Goal: Transaction & Acquisition: Book appointment/travel/reservation

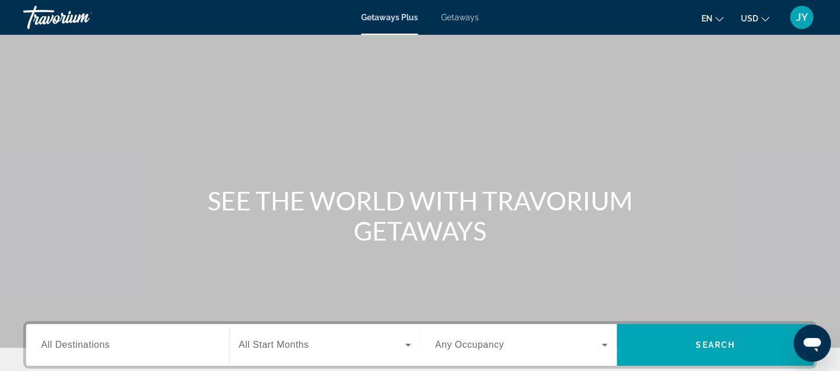
click at [476, 17] on span "Getaways" at bounding box center [460, 17] width 38 height 9
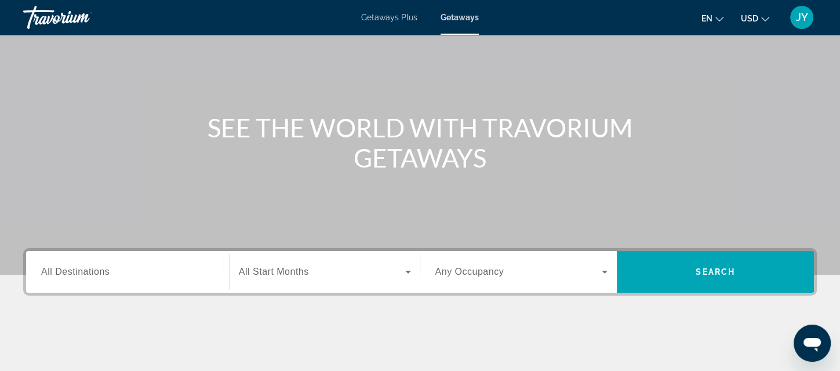
scroll to position [97, 0]
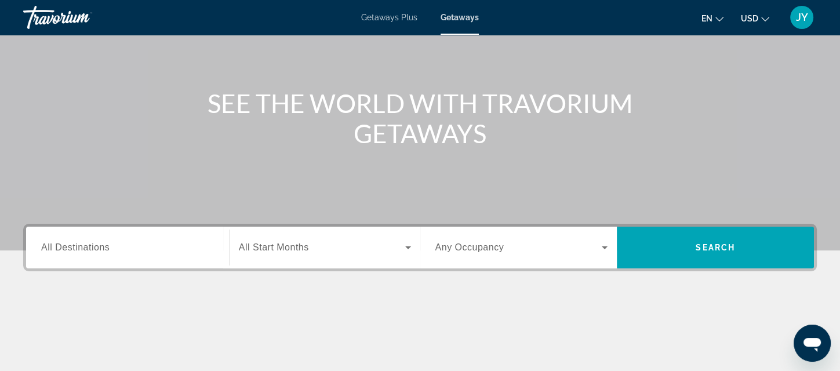
click at [45, 248] on span "All Destinations" at bounding box center [75, 247] width 68 height 10
click at [45, 248] on input "Destination All Destinations" at bounding box center [127, 248] width 173 height 14
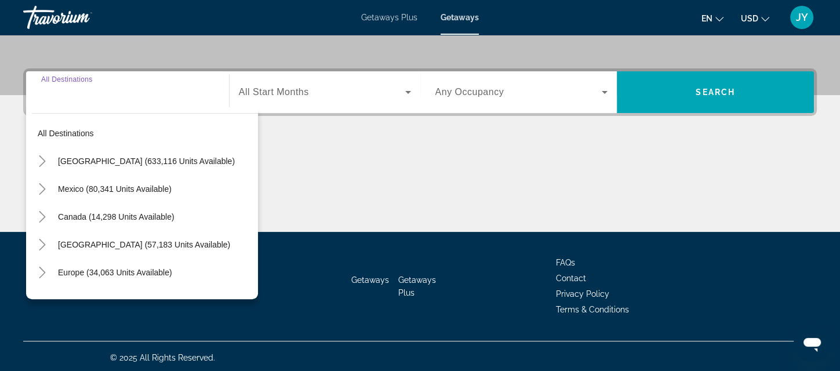
scroll to position [255, 0]
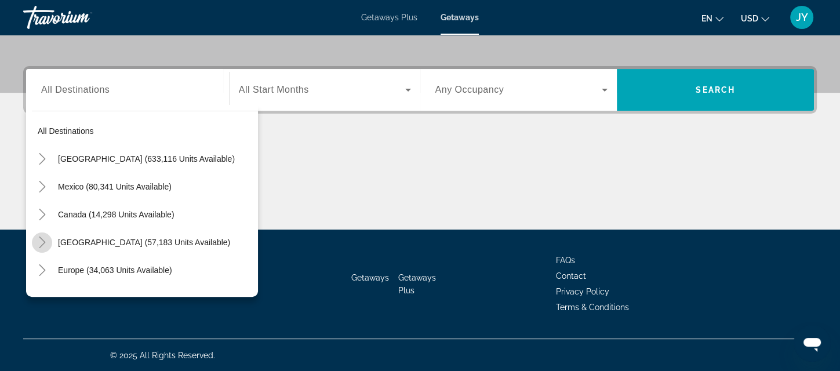
click at [42, 237] on icon "Toggle Caribbean & Atlantic Islands (57,183 units available)" at bounding box center [43, 243] width 12 height 12
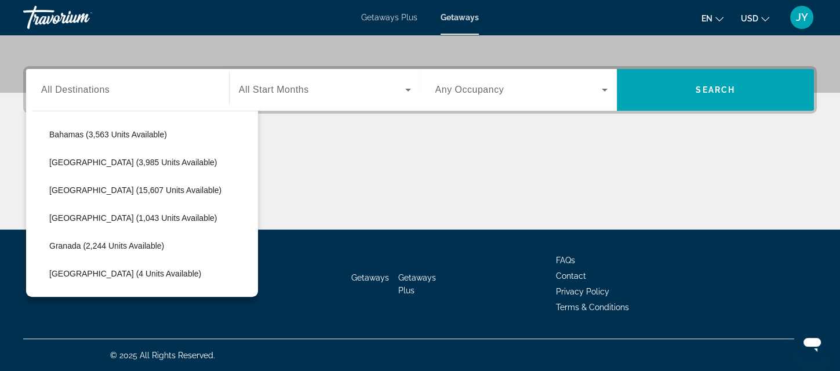
scroll to position [180, 0]
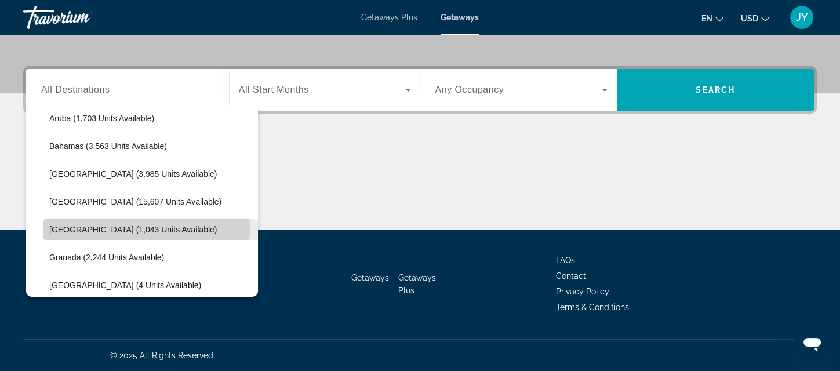
click at [111, 227] on span "Dominican Republic (1,043 units available)" at bounding box center [133, 229] width 168 height 9
type input "**********"
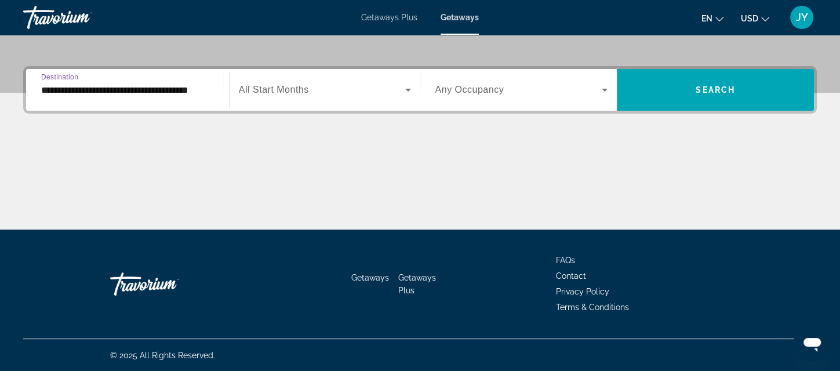
click at [408, 89] on icon "Search widget" at bounding box center [408, 90] width 6 height 3
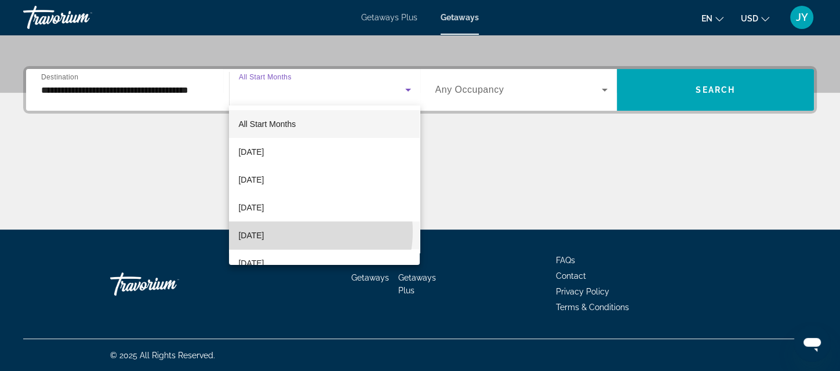
click at [298, 231] on mat-option "December 2025" at bounding box center [324, 236] width 191 height 28
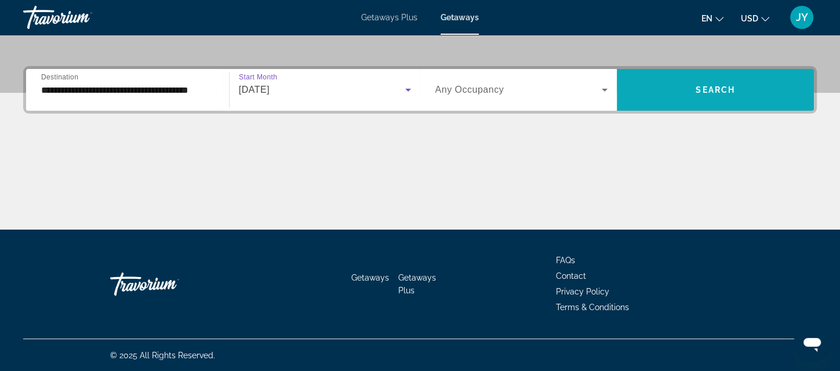
click at [685, 89] on span "Search widget" at bounding box center [715, 90] width 197 height 28
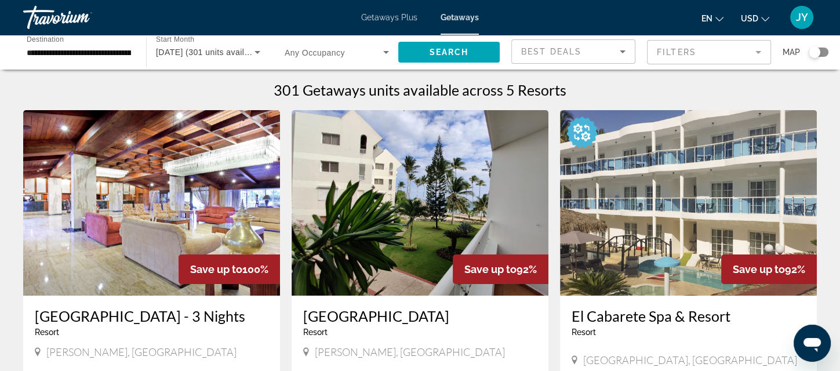
click at [359, 13] on div "Getaways Plus Getaways en English Español Français Italiano Português русский U…" at bounding box center [420, 17] width 840 height 30
click at [367, 14] on span "Getaways Plus" at bounding box center [389, 17] width 56 height 9
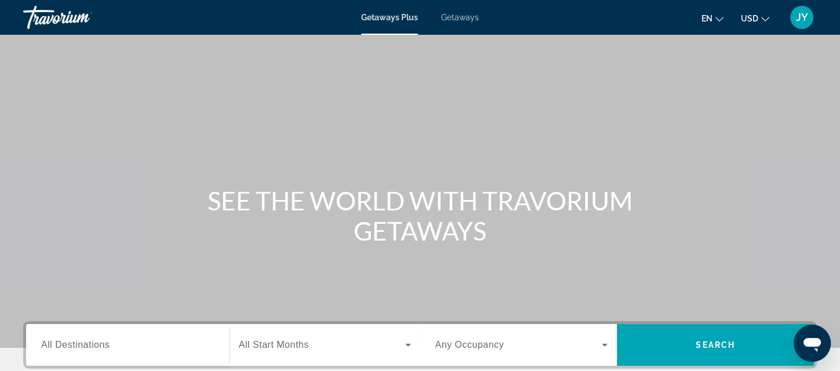
click at [93, 350] on span "All Destinations" at bounding box center [75, 345] width 68 height 10
click at [93, 350] on input "Destination All Destinations" at bounding box center [127, 346] width 173 height 14
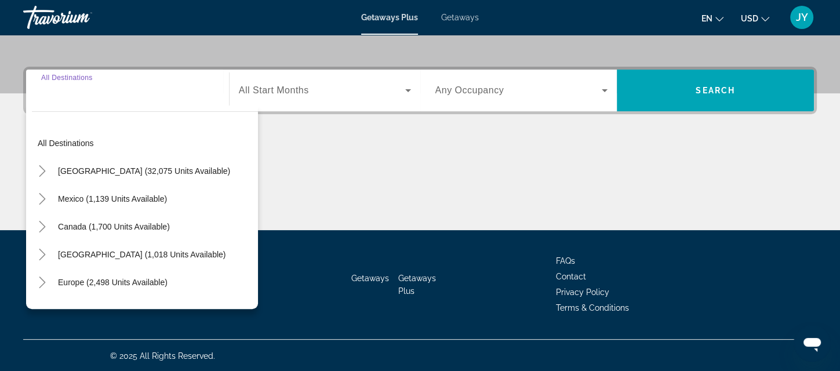
scroll to position [255, 0]
click at [41, 251] on icon "Toggle Caribbean & Atlantic Islands (1,018 units available)" at bounding box center [43, 254] width 12 height 12
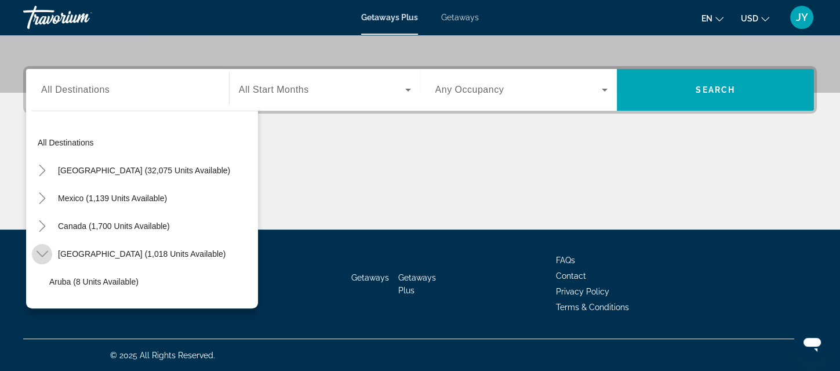
scroll to position [117, 0]
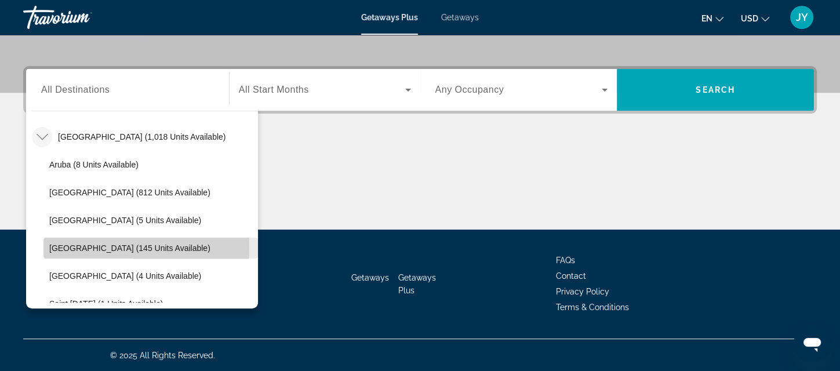
click at [44, 246] on span "Search widget" at bounding box center [150, 248] width 215 height 28
type input "**********"
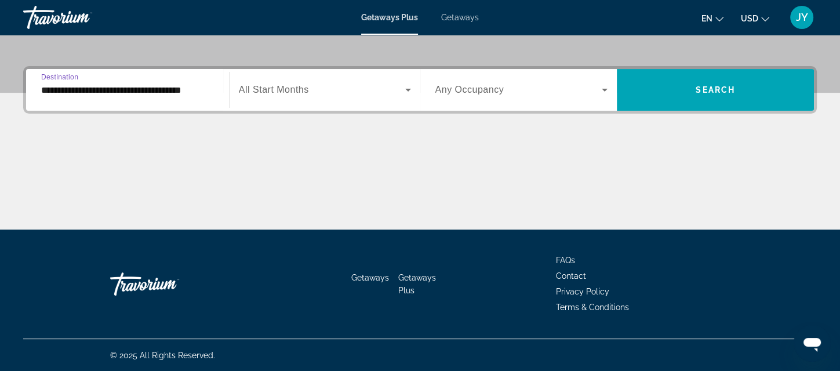
click at [408, 89] on icon "Search widget" at bounding box center [408, 90] width 6 height 3
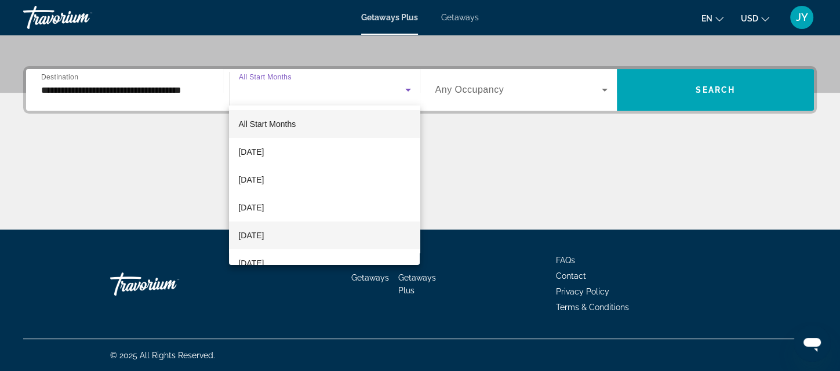
click at [351, 233] on mat-option "December 2025" at bounding box center [324, 236] width 191 height 28
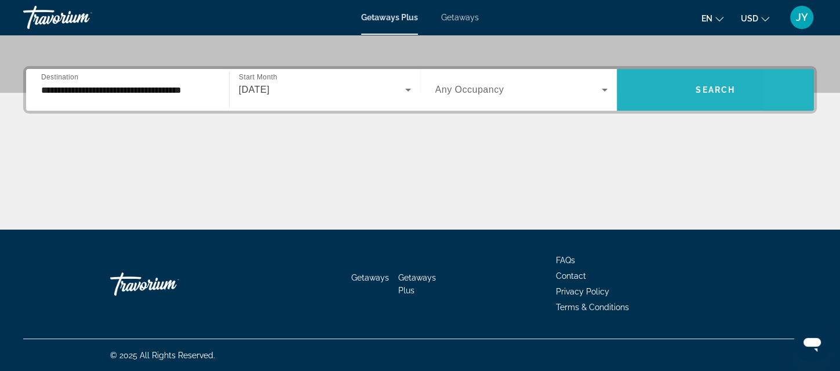
click at [797, 89] on span "Search widget" at bounding box center [715, 90] width 197 height 28
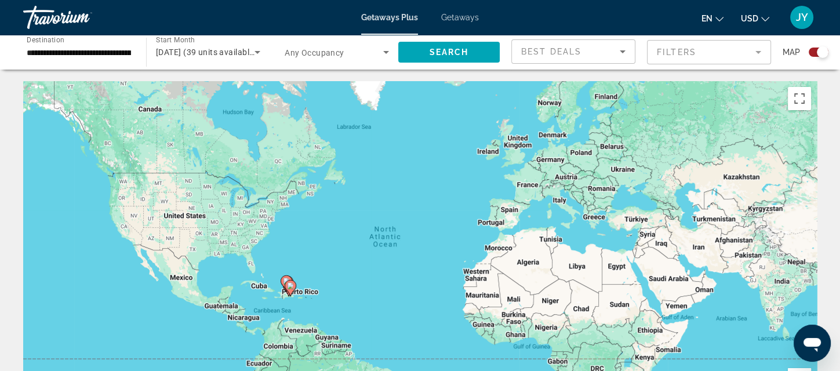
click at [122, 64] on div "**********" at bounding box center [79, 52] width 104 height 33
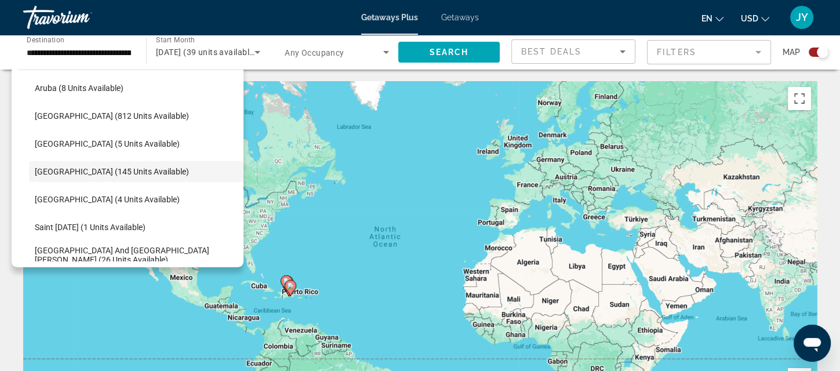
scroll to position [151, 0]
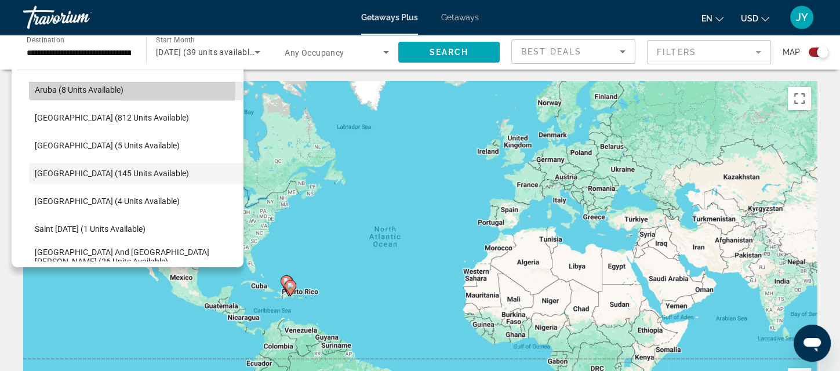
click at [31, 84] on span "Search widget" at bounding box center [136, 90] width 215 height 28
type input "**********"
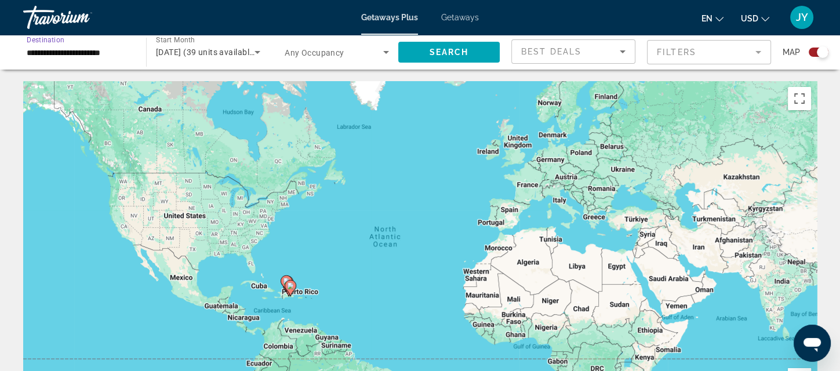
scroll to position [0, 0]
click at [445, 51] on span "Search" at bounding box center [449, 52] width 39 height 9
click at [35, 55] on input "**********" at bounding box center [79, 53] width 104 height 14
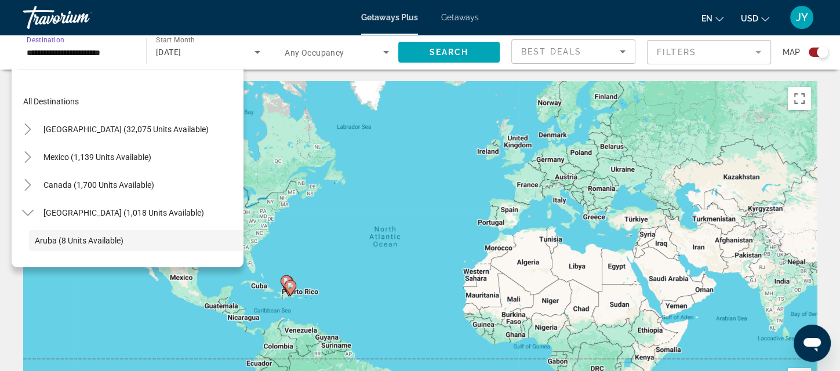
scroll to position [69, 0]
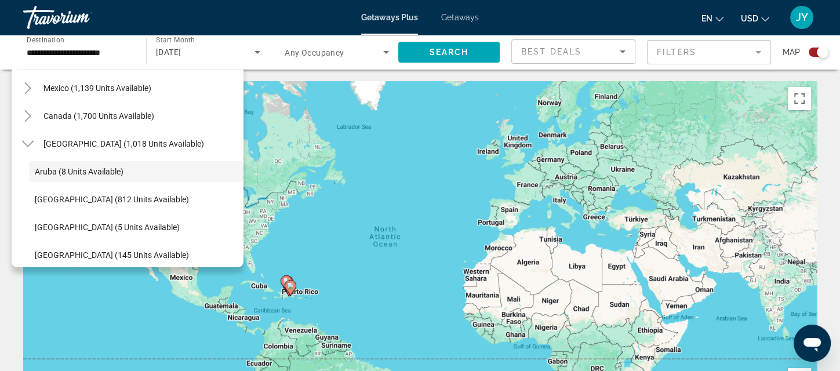
click at [469, 16] on span "Getaways" at bounding box center [460, 17] width 38 height 9
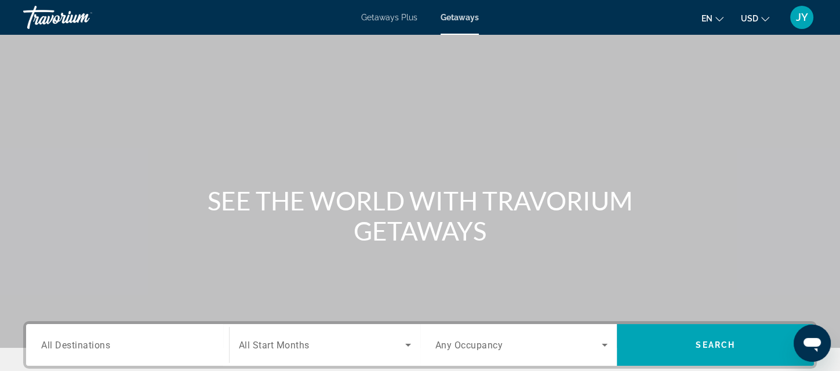
click at [128, 343] on input "Destination All Destinations" at bounding box center [127, 346] width 173 height 14
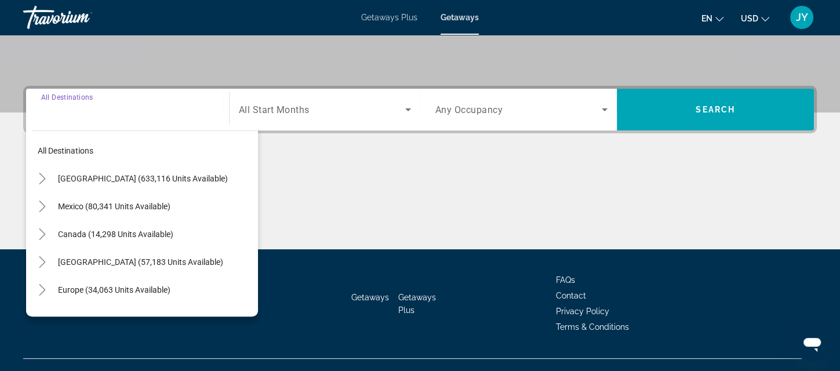
scroll to position [255, 0]
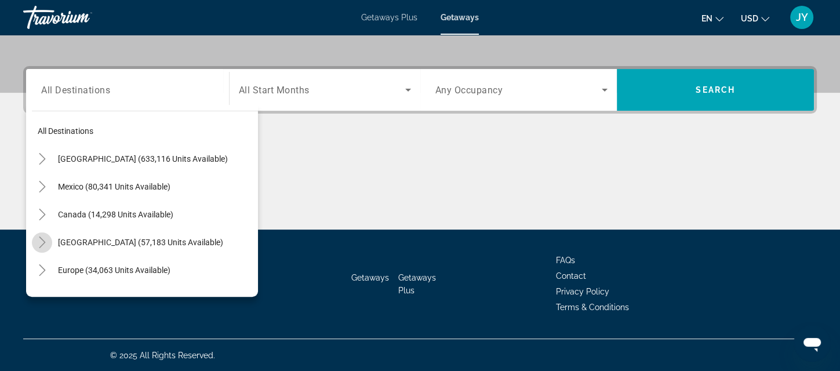
click at [39, 240] on icon "Toggle Caribbean & Atlantic Islands (57,183 units available)" at bounding box center [43, 243] width 12 height 12
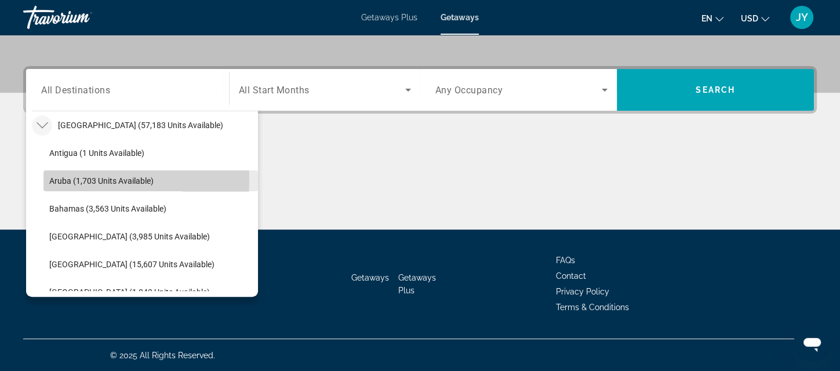
click at [68, 179] on span "Aruba (1,703 units available)" at bounding box center [101, 180] width 104 height 9
type input "**********"
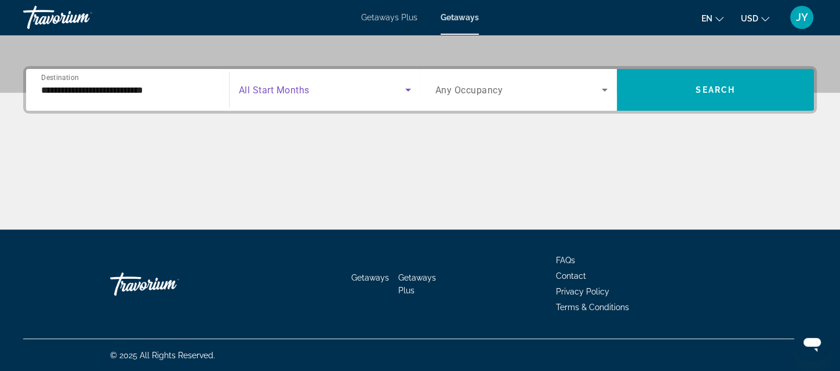
click at [357, 95] on span "Search widget" at bounding box center [322, 90] width 166 height 14
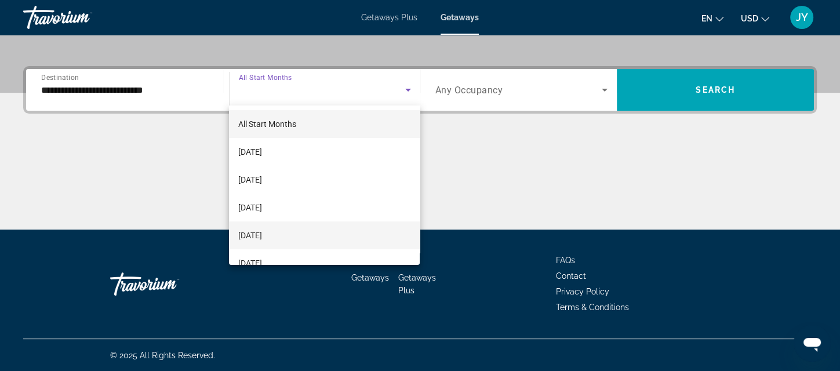
drag, startPoint x: 303, startPoint y: 228, endPoint x: 306, endPoint y: 222, distance: 6.8
click at [304, 227] on mat-option "December 2025" at bounding box center [324, 236] width 191 height 28
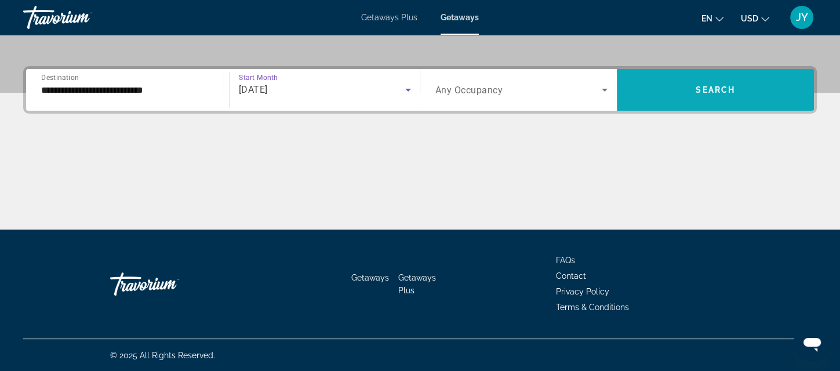
click at [731, 92] on span "Search" at bounding box center [715, 89] width 39 height 9
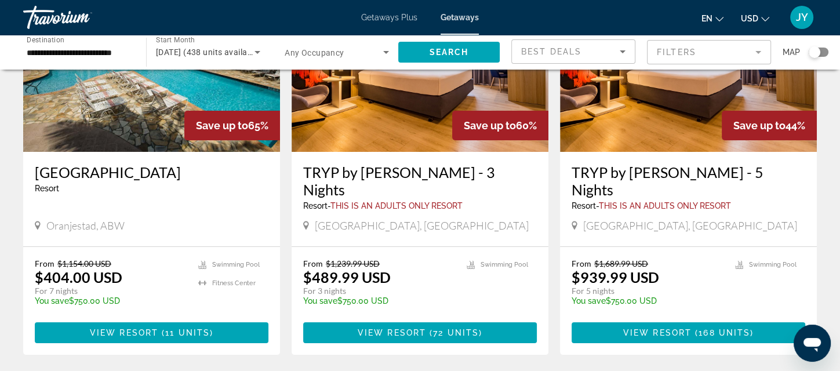
scroll to position [157, 0]
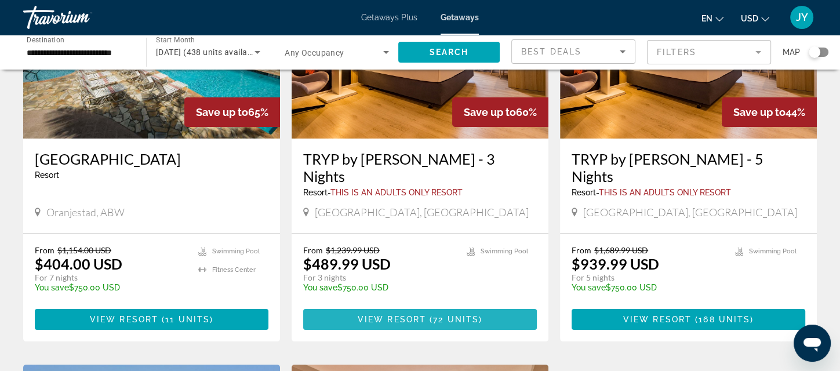
click at [432, 315] on span "( 72 units )" at bounding box center [454, 319] width 56 height 9
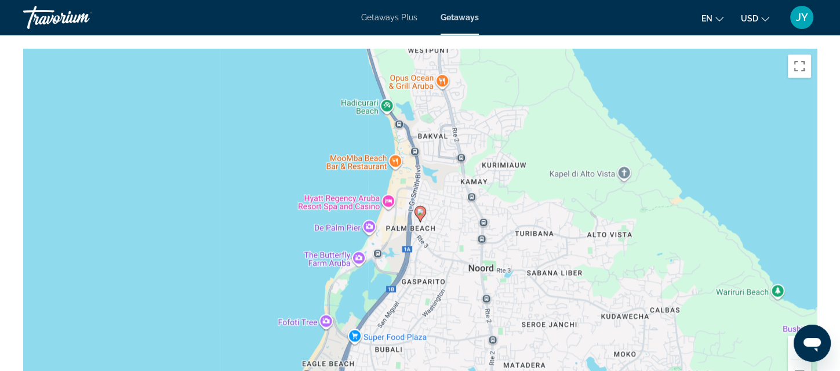
scroll to position [1286, 0]
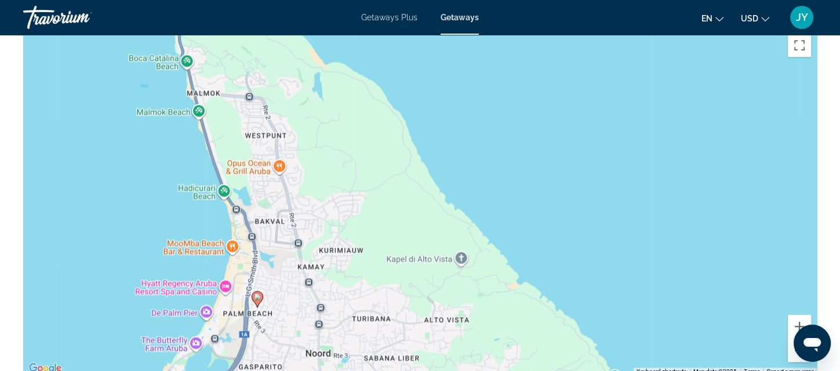
drag, startPoint x: 520, startPoint y: 320, endPoint x: 360, endPoint y: 423, distance: 191.3
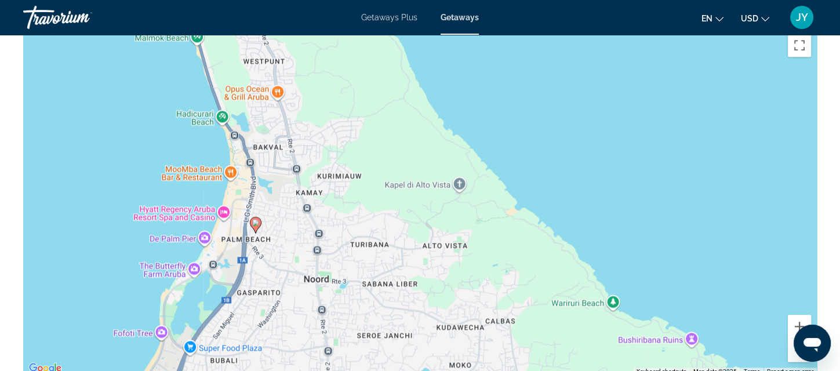
drag, startPoint x: 340, startPoint y: 183, endPoint x: 339, endPoint y: 110, distance: 73.1
click at [339, 110] on div "To activate drag with keyboard, press Alt + Enter. Once in keyboard drag state,…" at bounding box center [420, 202] width 794 height 348
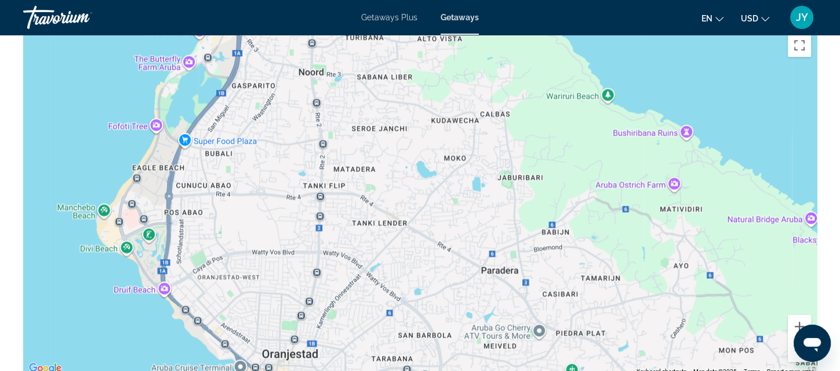
drag, startPoint x: 478, startPoint y: 351, endPoint x: 473, endPoint y: 142, distance: 209.4
click at [473, 142] on div "To activate drag with keyboard, press Alt + Enter. Once in keyboard drag state,…" at bounding box center [420, 202] width 794 height 348
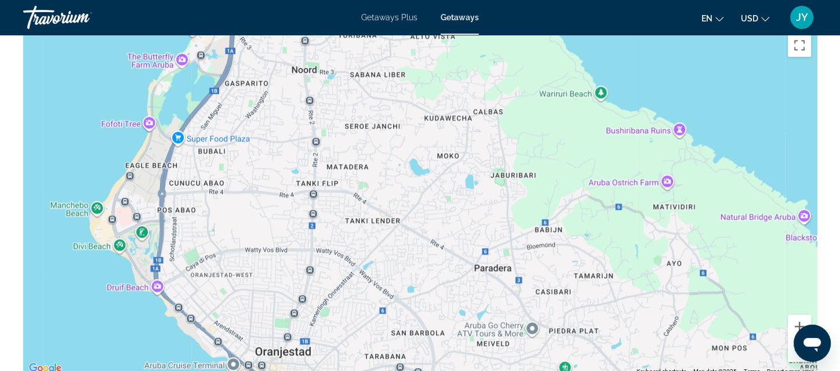
drag, startPoint x: 539, startPoint y: 360, endPoint x: 530, endPoint y: 359, distance: 8.8
click at [530, 359] on div "To activate drag with keyboard, press Alt + Enter. Once in keyboard drag state,…" at bounding box center [420, 202] width 794 height 348
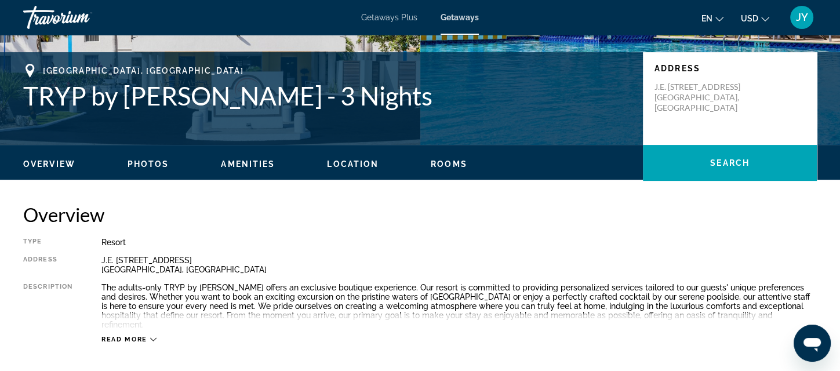
scroll to position [295, 0]
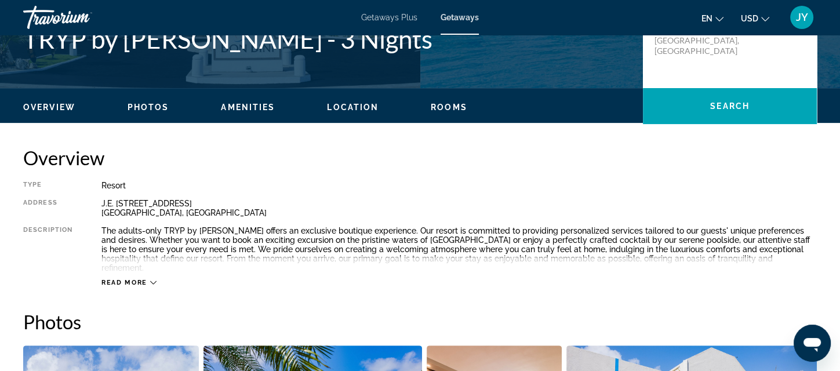
click at [153, 280] on icon "Main content" at bounding box center [153, 283] width 6 height 6
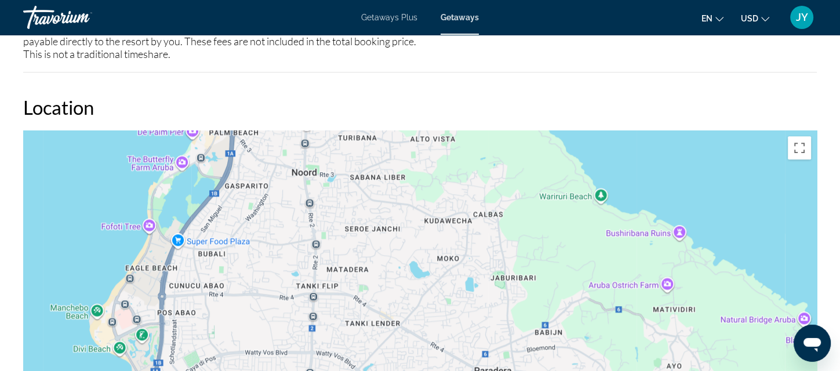
scroll to position [1169, 0]
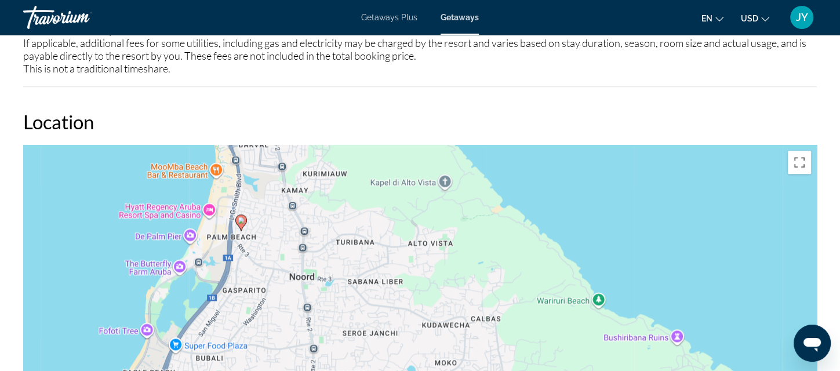
drag, startPoint x: 306, startPoint y: 220, endPoint x: 302, endPoint y: 308, distance: 88.3
click at [304, 309] on div "To activate drag with keyboard, press Alt + Enter. Once in keyboard drag state,…" at bounding box center [420, 319] width 794 height 348
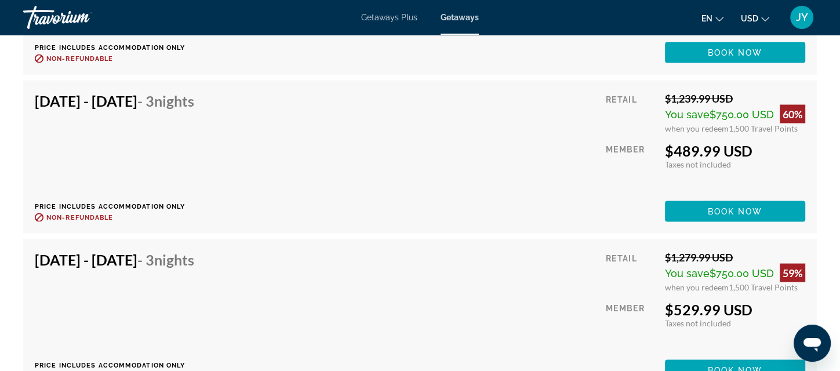
scroll to position [0, 0]
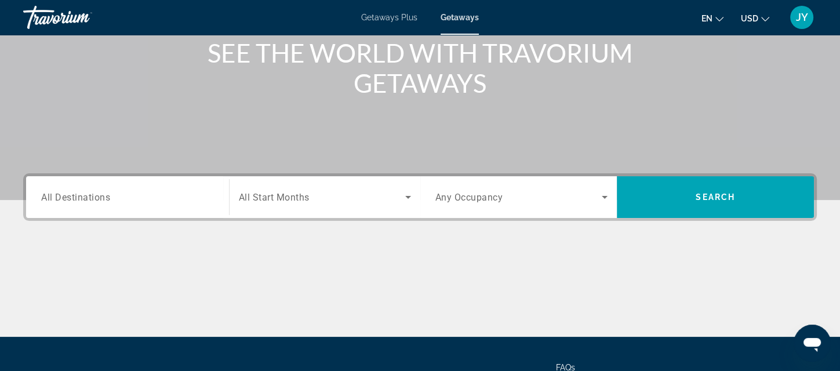
scroll to position [144, 0]
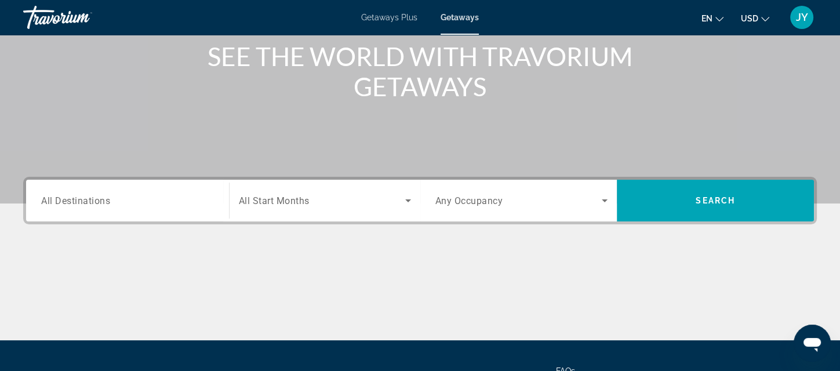
click at [96, 208] on div "Search widget" at bounding box center [127, 200] width 173 height 33
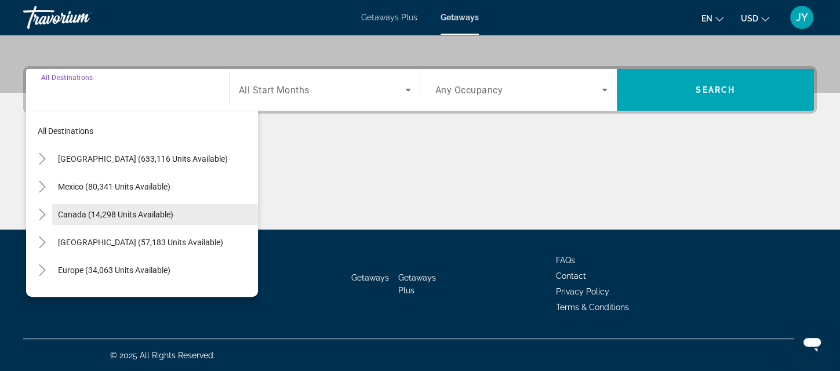
scroll to position [255, 0]
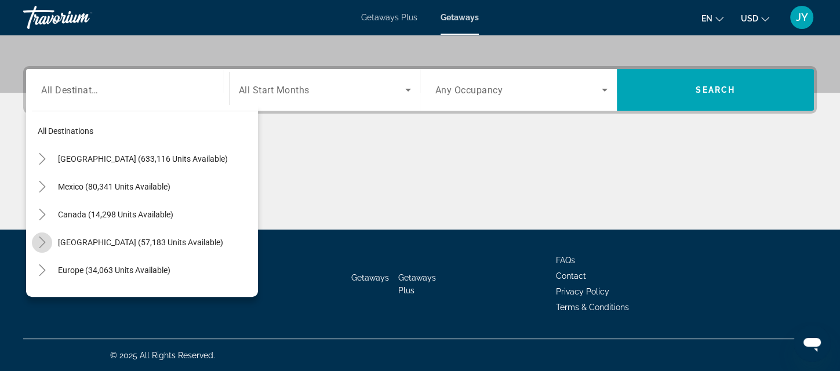
click at [43, 237] on icon "Toggle Caribbean & Atlantic Islands (57,183 units available)" at bounding box center [43, 243] width 12 height 12
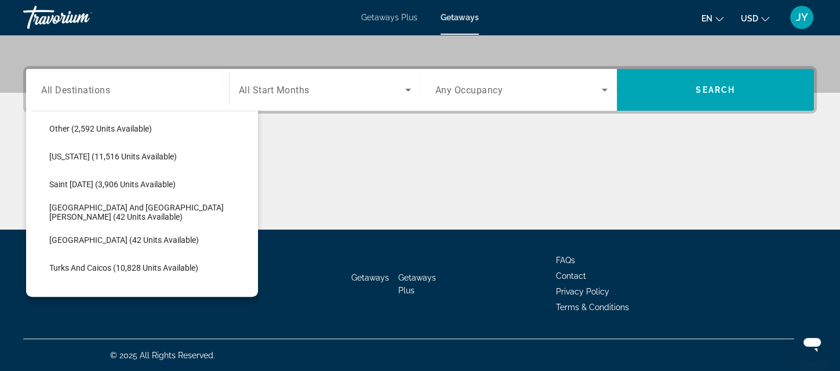
scroll to position [378, 0]
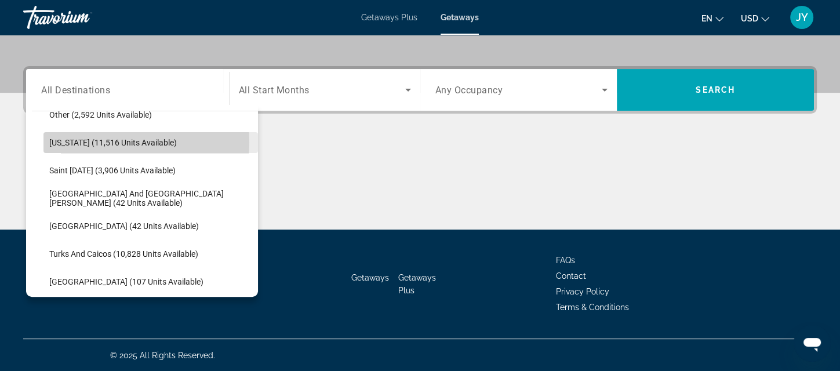
click at [81, 142] on span "Puerto Rico (11,516 units available)" at bounding box center [113, 142] width 128 height 9
type input "**********"
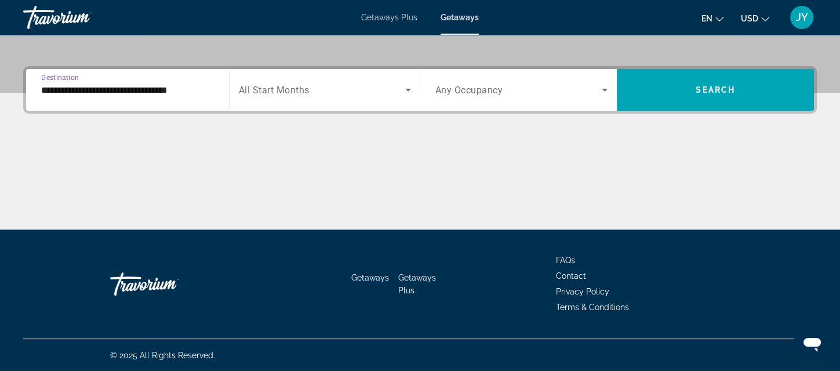
click at [459, 92] on span "Any Occupancy" at bounding box center [470, 90] width 68 height 11
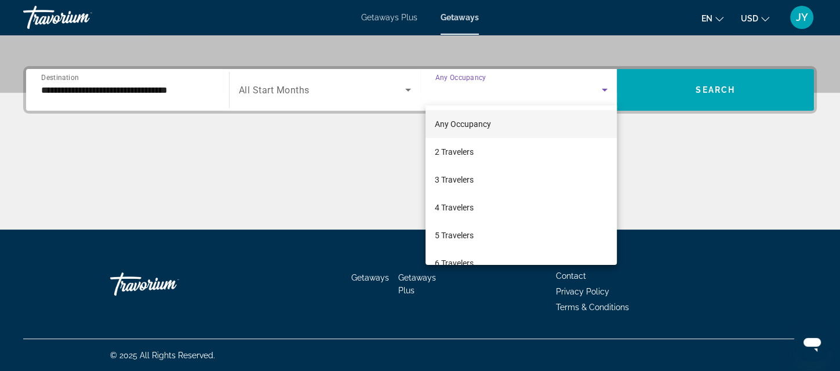
click at [322, 97] on div at bounding box center [420, 185] width 840 height 371
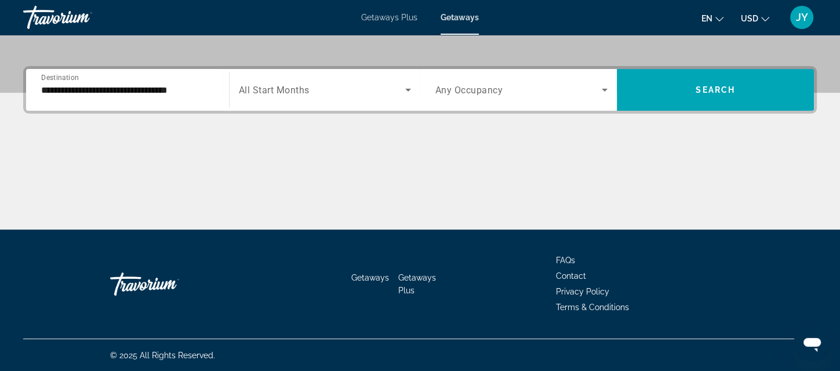
click at [323, 97] on div "Search widget" at bounding box center [325, 90] width 172 height 32
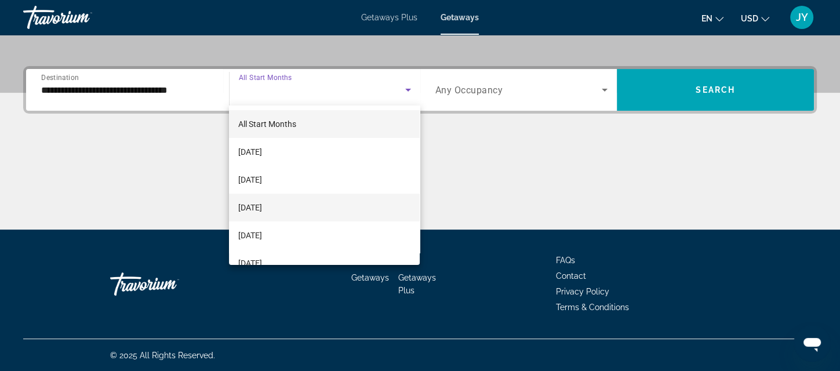
drag, startPoint x: 264, startPoint y: 229, endPoint x: 295, endPoint y: 207, distance: 37.4
click at [269, 222] on mat-option "December 2025" at bounding box center [324, 236] width 191 height 28
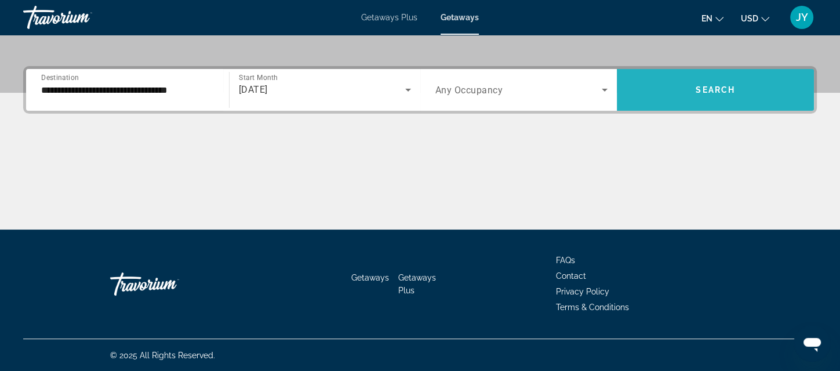
click at [738, 90] on span "Search widget" at bounding box center [715, 90] width 197 height 28
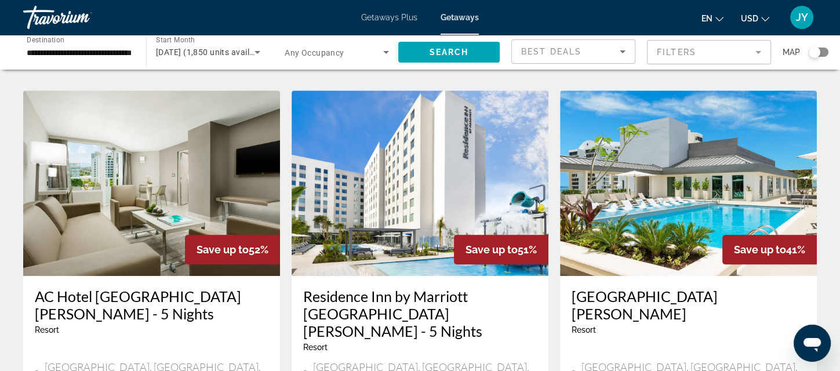
scroll to position [447, 0]
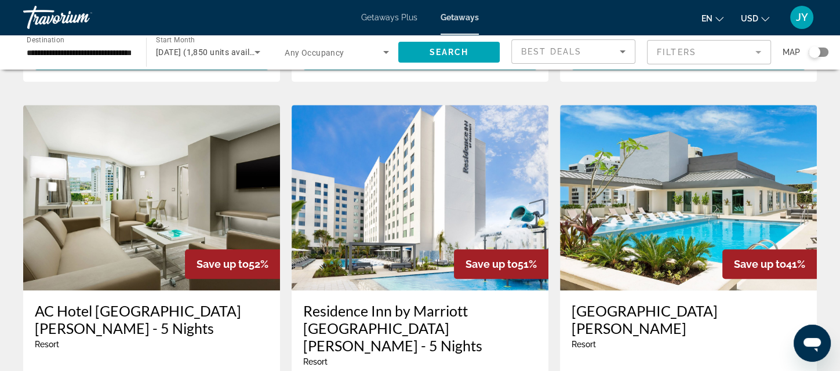
click at [168, 180] on img "Main content" at bounding box center [151, 198] width 257 height 186
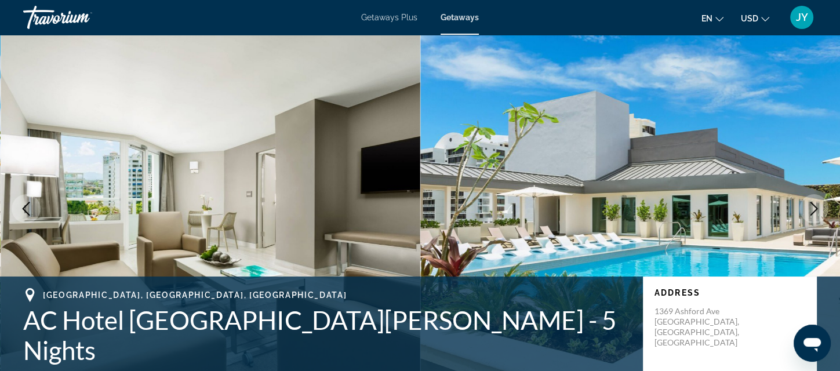
click at [814, 202] on icon "Next image" at bounding box center [814, 209] width 14 height 14
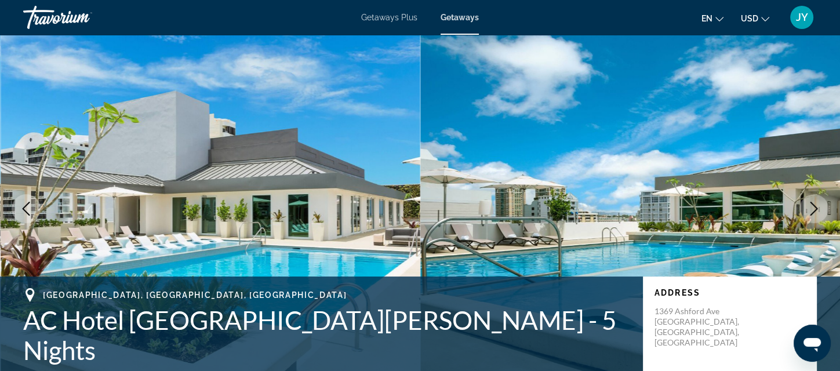
click at [814, 202] on icon "Next image" at bounding box center [814, 209] width 14 height 14
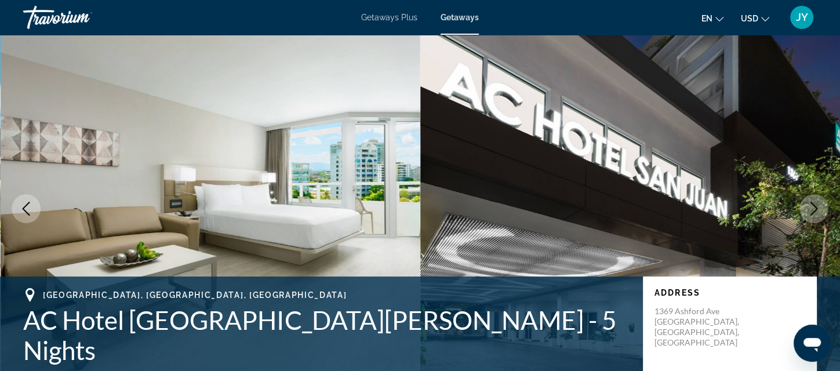
click at [814, 202] on icon "Next image" at bounding box center [814, 209] width 14 height 14
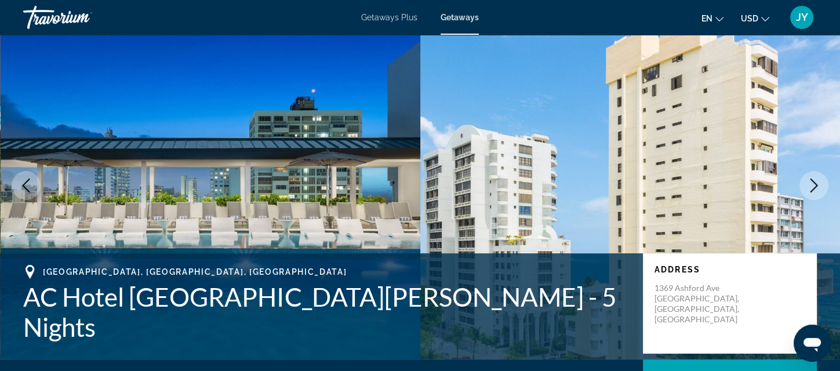
scroll to position [39, 0]
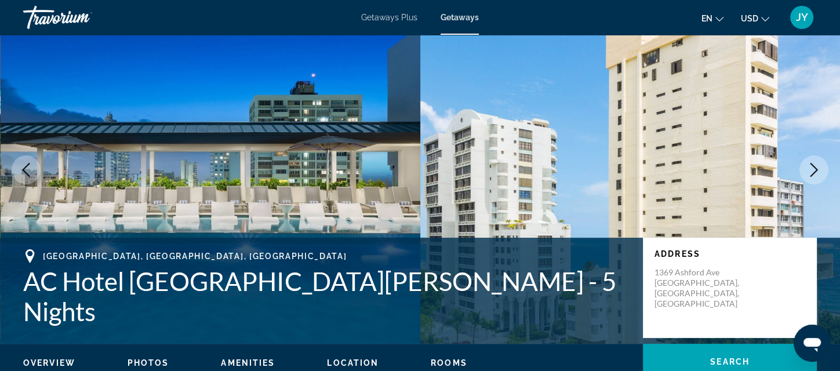
click at [814, 171] on icon "Next image" at bounding box center [814, 170] width 14 height 14
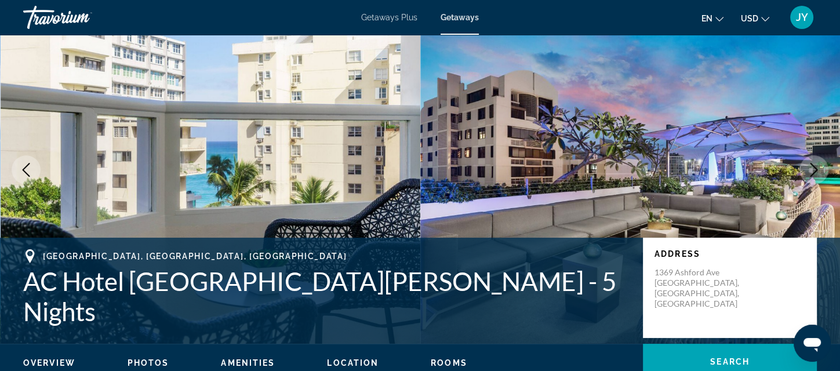
click at [813, 166] on icon "Next image" at bounding box center [814, 170] width 14 height 14
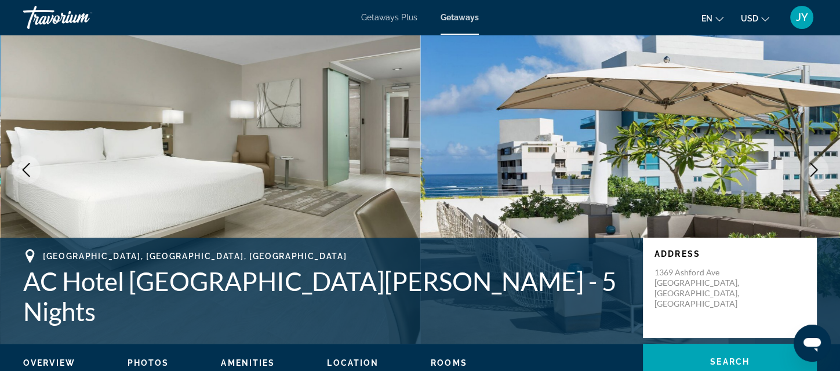
click at [813, 166] on icon "Next image" at bounding box center [815, 170] width 8 height 14
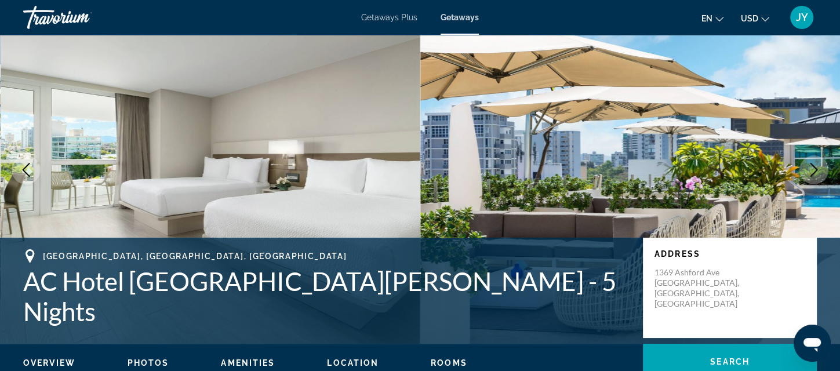
click at [813, 166] on icon "Next image" at bounding box center [815, 170] width 8 height 14
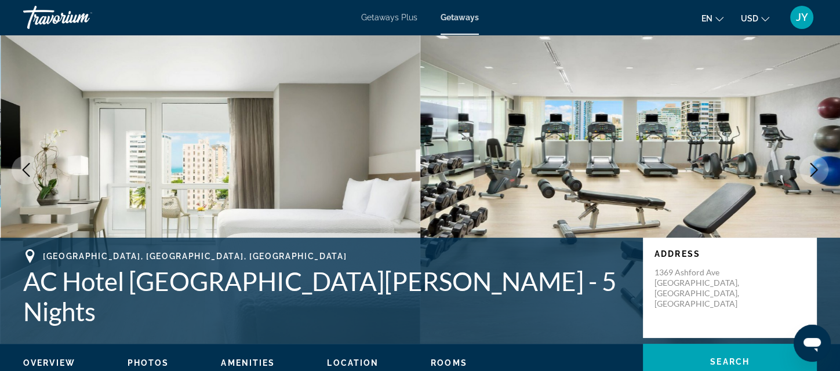
click at [813, 166] on icon "Next image" at bounding box center [815, 170] width 8 height 14
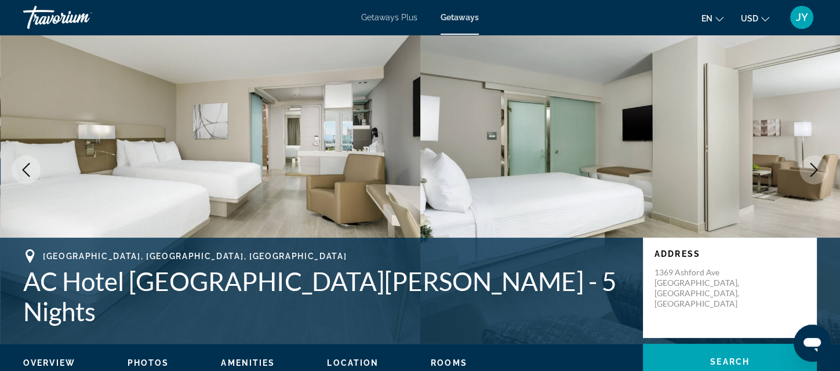
click at [813, 166] on icon "Next image" at bounding box center [815, 170] width 8 height 14
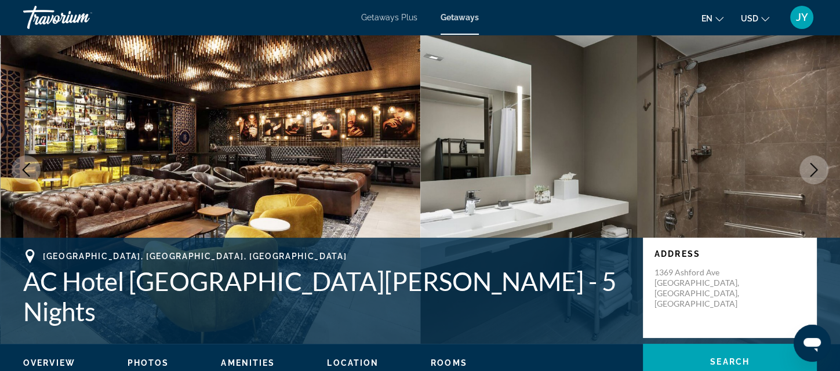
click at [813, 166] on icon "Next image" at bounding box center [815, 170] width 8 height 14
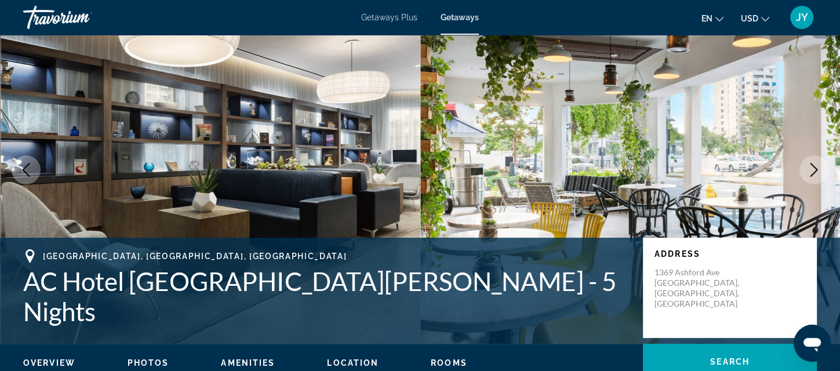
click at [813, 166] on icon "Next image" at bounding box center [815, 170] width 8 height 14
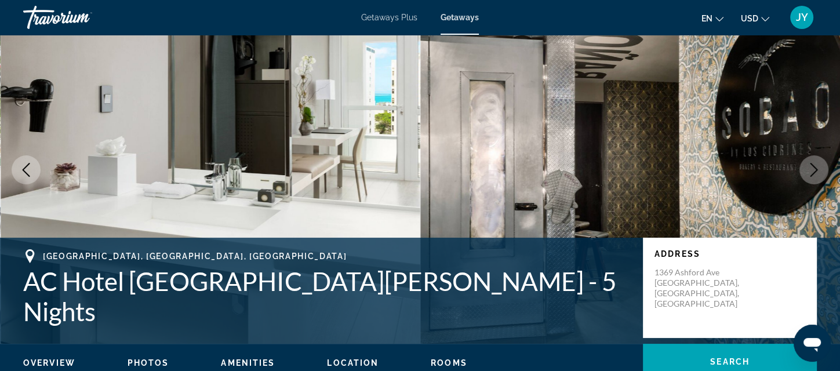
click at [813, 166] on icon "Next image" at bounding box center [815, 170] width 8 height 14
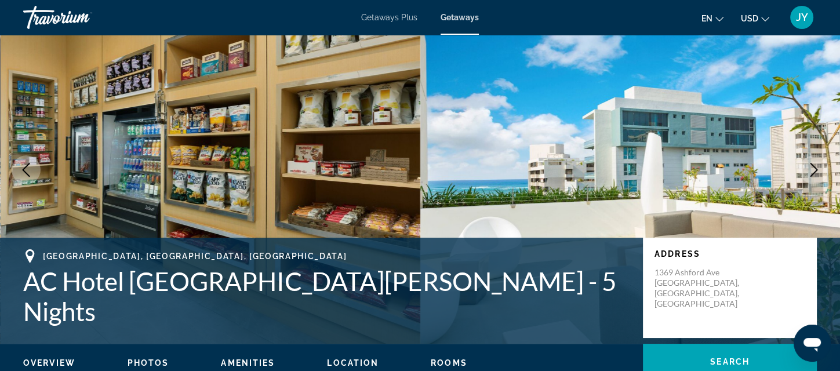
click at [813, 166] on icon "Next image" at bounding box center [815, 170] width 8 height 14
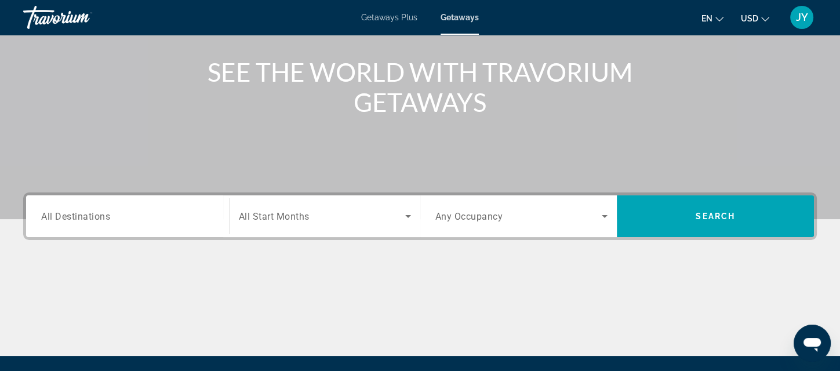
scroll to position [174, 0]
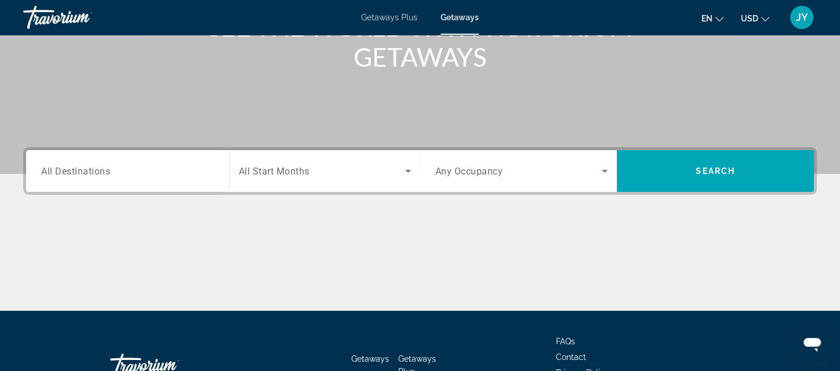
click at [50, 169] on span "All Destinations" at bounding box center [75, 170] width 69 height 11
click at [50, 169] on input "Destination All Destinations" at bounding box center [127, 172] width 173 height 14
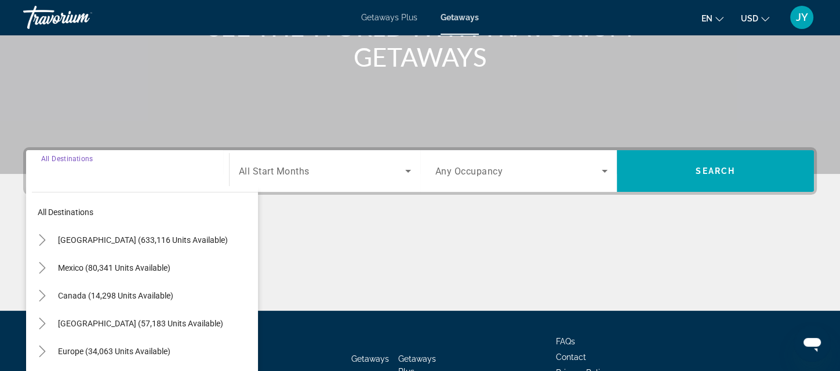
scroll to position [255, 0]
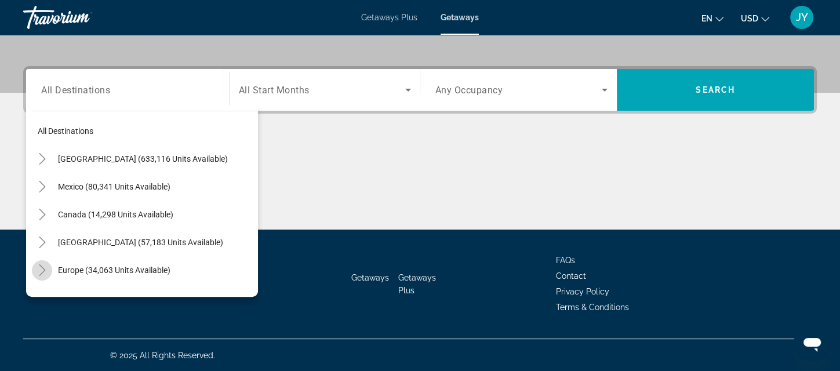
click at [40, 267] on icon "Toggle Europe (34,063 units available)" at bounding box center [43, 270] width 12 height 12
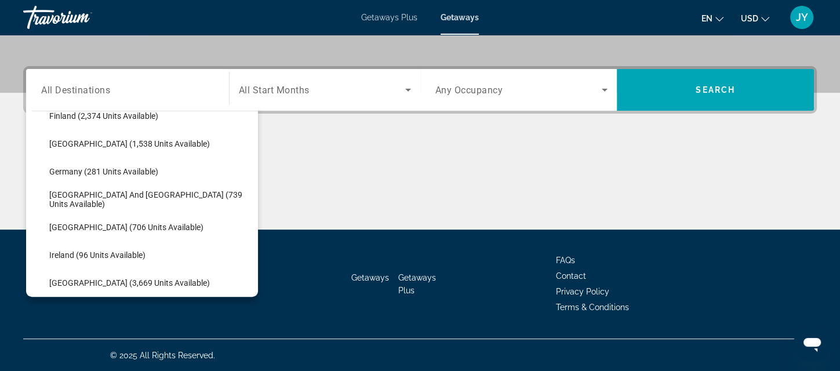
scroll to position [309, 0]
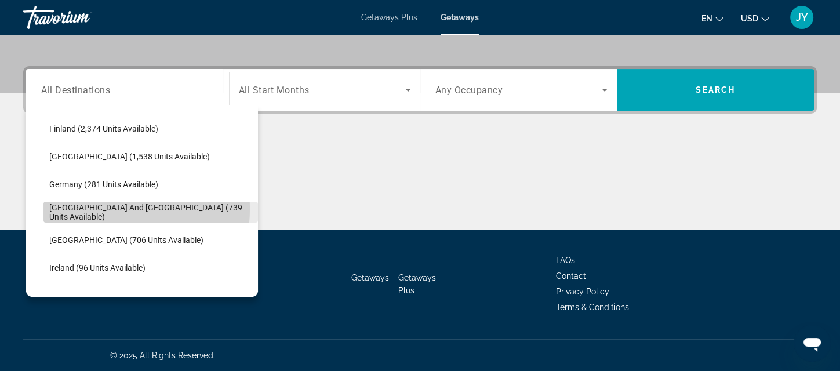
click at [82, 207] on span "Greece and Cyprus (739 units available)" at bounding box center [150, 212] width 203 height 19
type input "**********"
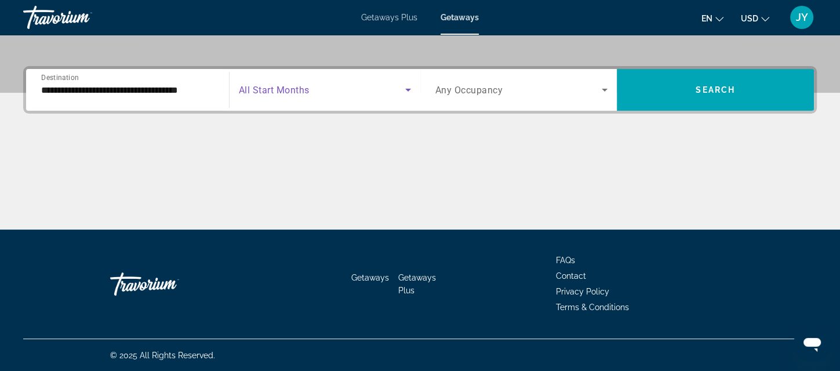
click at [390, 85] on span "Search widget" at bounding box center [322, 90] width 166 height 14
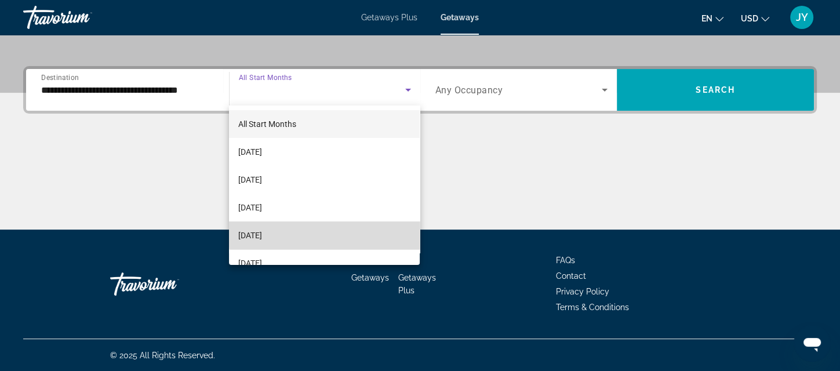
click at [354, 230] on mat-option "December 2025" at bounding box center [324, 236] width 191 height 28
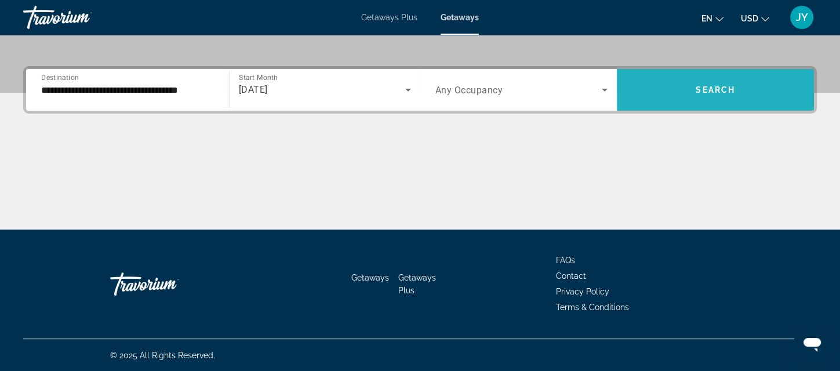
click at [702, 92] on span "Search" at bounding box center [715, 89] width 39 height 9
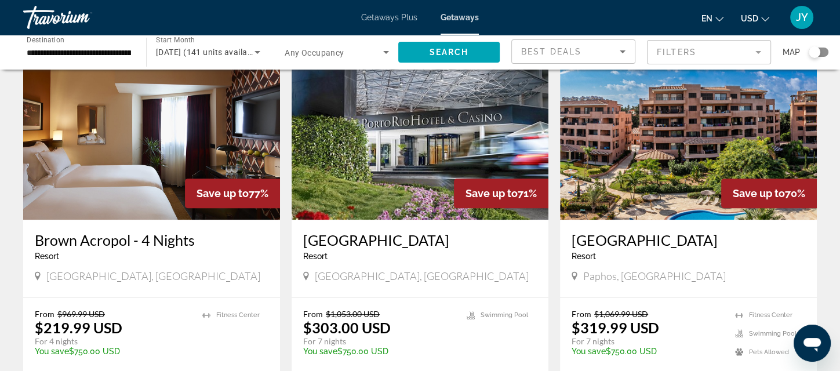
scroll to position [455, 0]
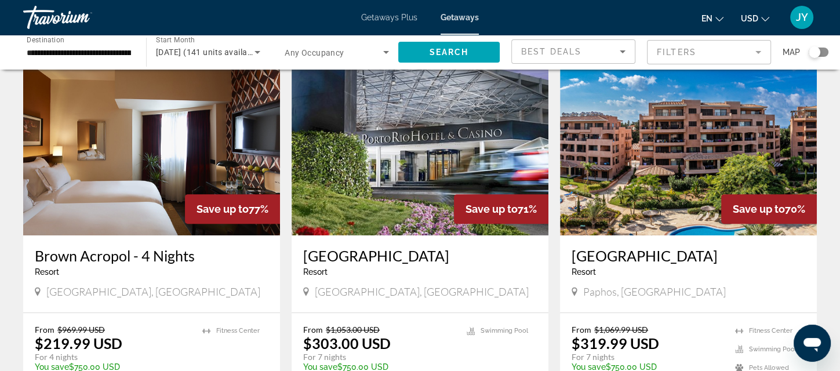
click at [397, 255] on h3 "Porto Rio Hotel" at bounding box center [420, 255] width 234 height 17
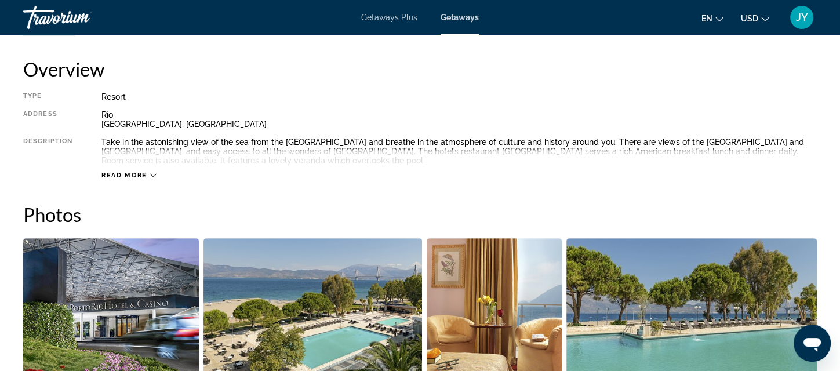
scroll to position [390, 0]
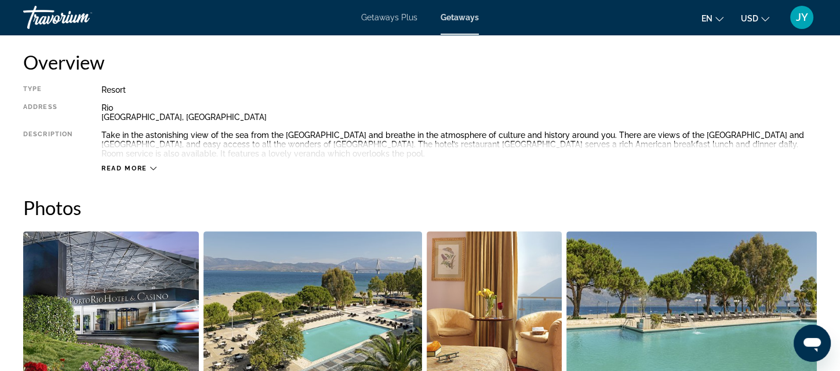
click at [152, 168] on icon "Main content" at bounding box center [153, 168] width 6 height 6
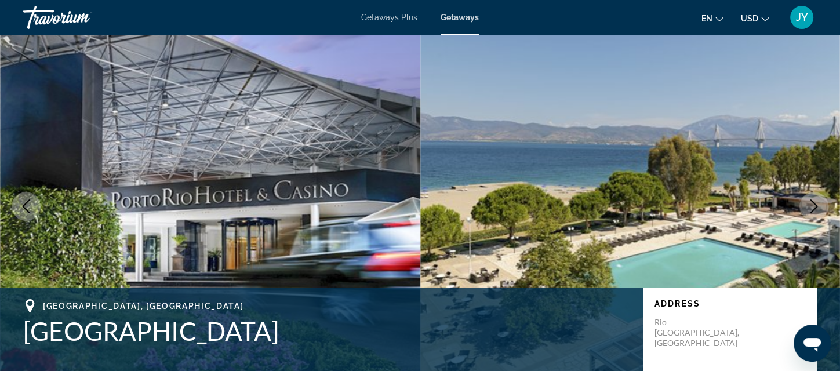
scroll to position [0, 0]
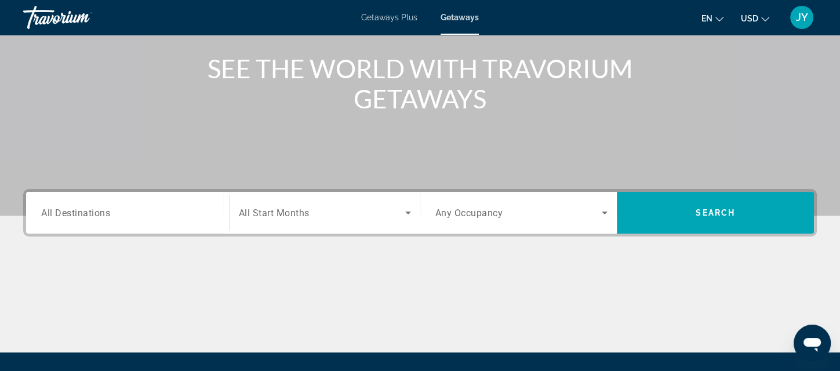
scroll to position [161, 0]
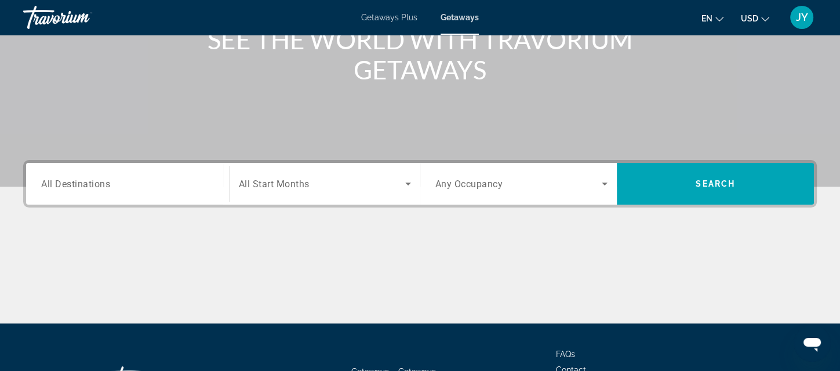
click at [126, 183] on input "Destination All Destinations" at bounding box center [127, 184] width 173 height 14
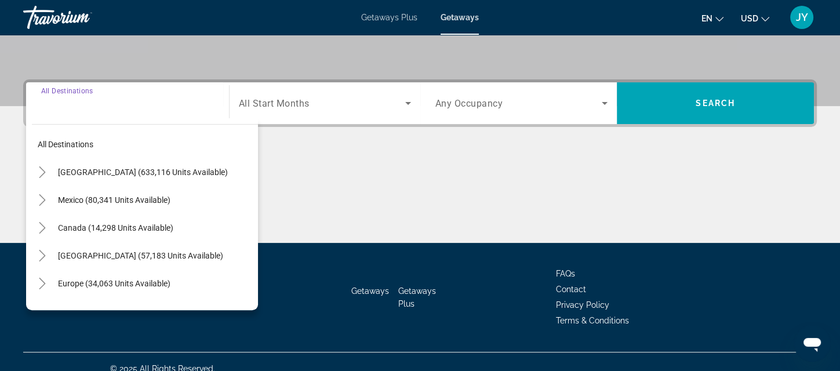
scroll to position [255, 0]
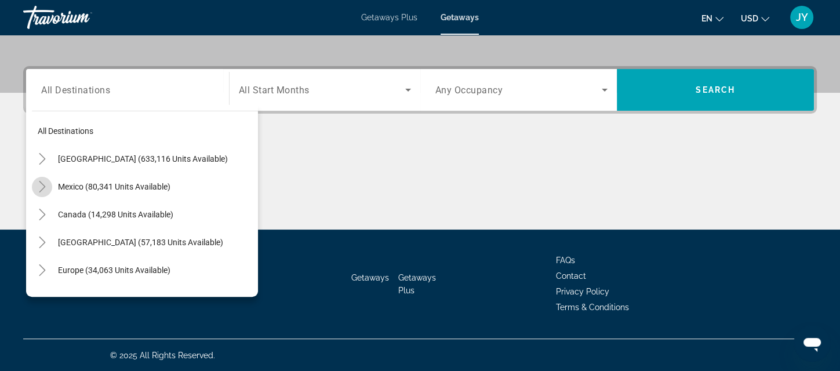
click at [42, 187] on icon "Toggle Mexico (80,341 units available)" at bounding box center [43, 187] width 12 height 12
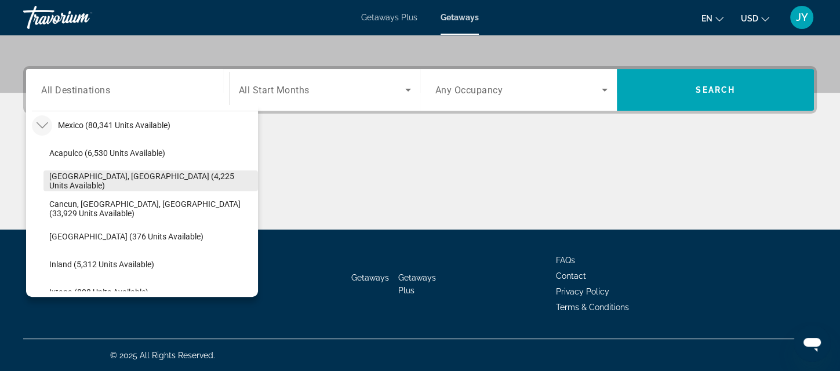
click at [50, 176] on span "Baja Peninsula, Los Cabos (4,225 units available)" at bounding box center [150, 181] width 203 height 19
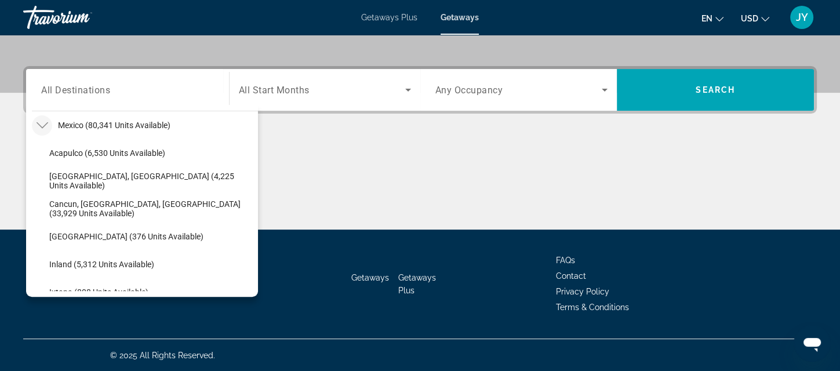
type input "**********"
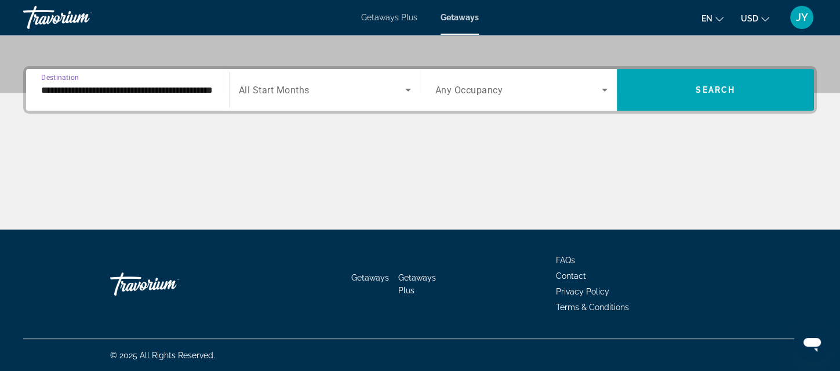
click at [387, 95] on span "Search widget" at bounding box center [322, 90] width 166 height 14
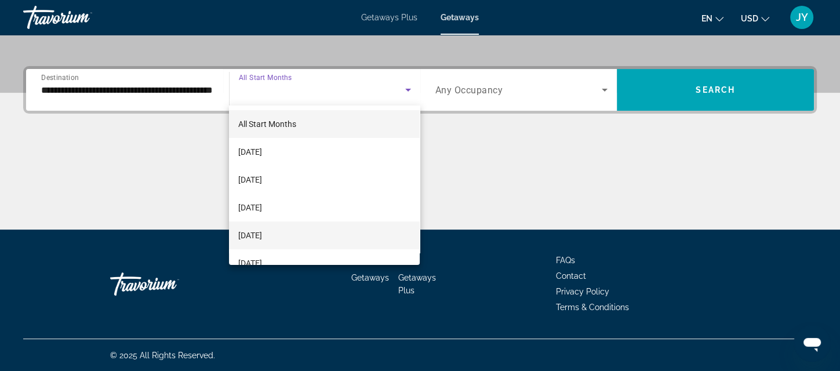
click at [328, 232] on mat-option "December 2025" at bounding box center [324, 236] width 191 height 28
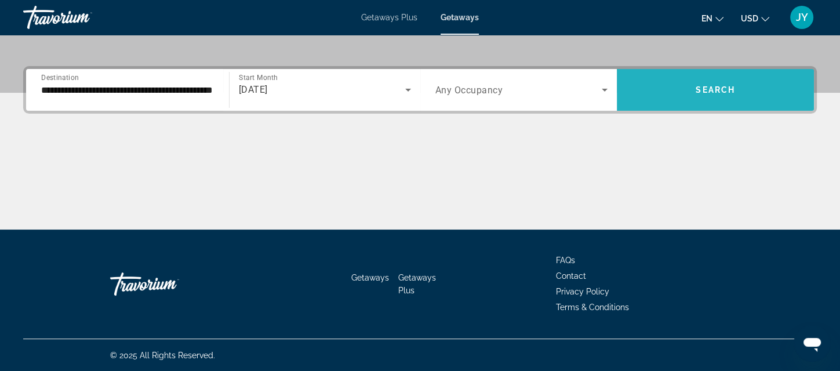
click at [724, 95] on span "Search widget" at bounding box center [715, 90] width 197 height 28
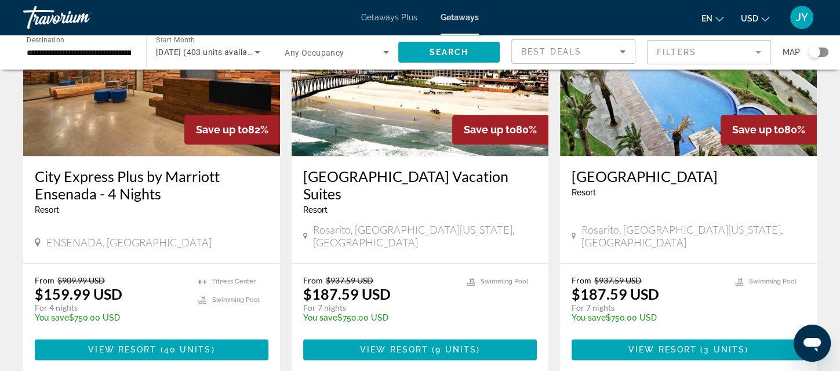
scroll to position [1455, 0]
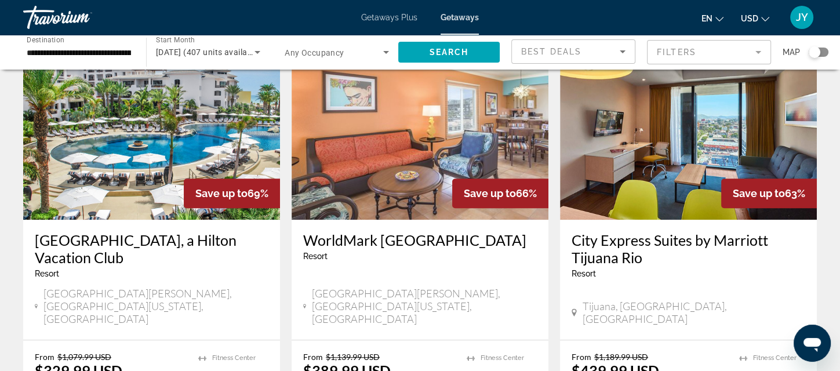
scroll to position [974, 0]
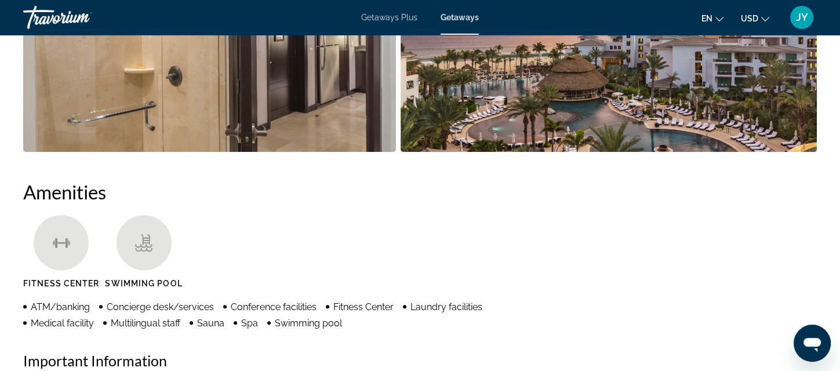
scroll to position [742, 0]
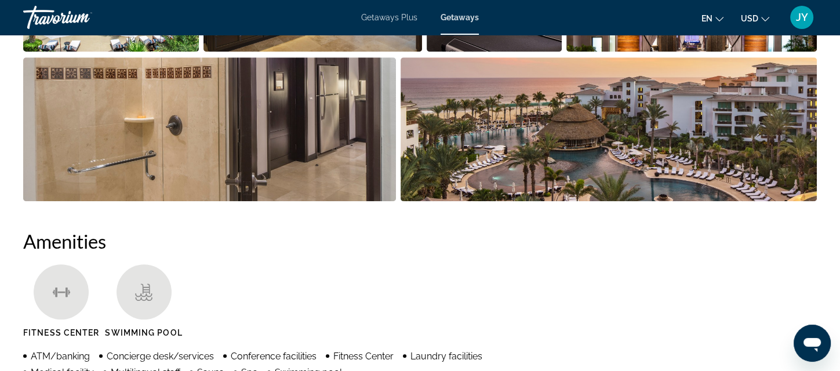
drag, startPoint x: 737, startPoint y: 117, endPoint x: 497, endPoint y: 205, distance: 256.0
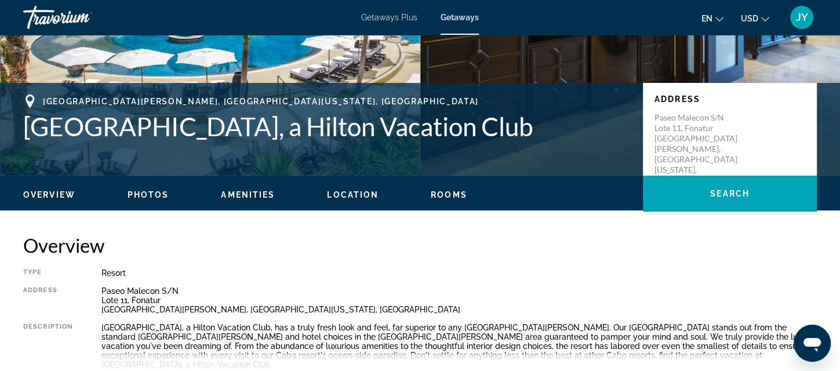
scroll to position [0, 0]
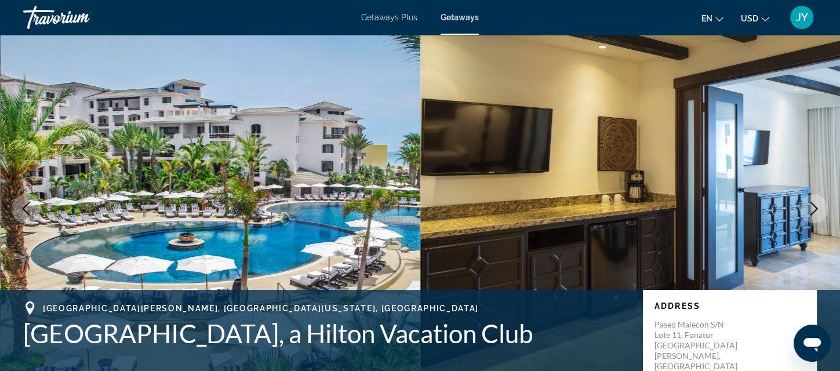
click at [380, 11] on div "Getaways Plus Getaways en English Español Français Italiano Português русский U…" at bounding box center [420, 17] width 840 height 30
click at [377, 17] on span "Getaways Plus" at bounding box center [389, 17] width 56 height 9
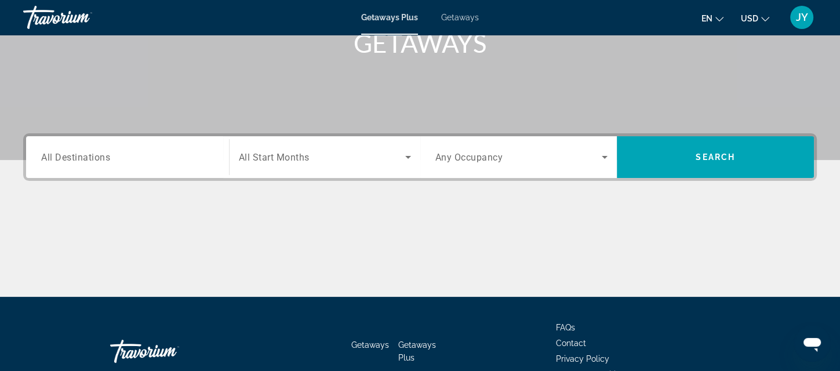
scroll to position [192, 0]
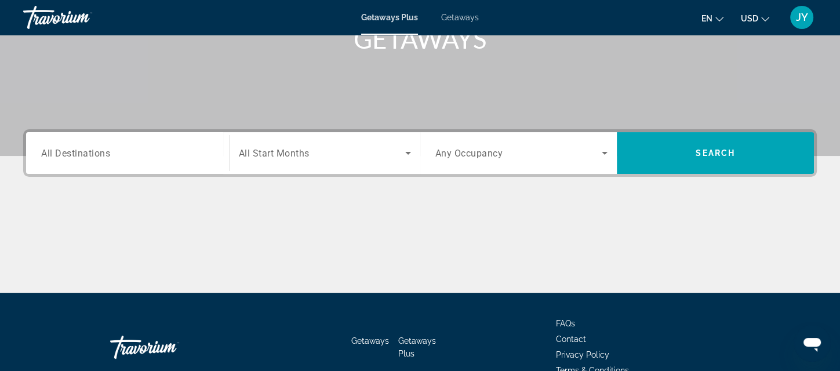
click at [140, 162] on div "Search widget" at bounding box center [127, 153] width 173 height 33
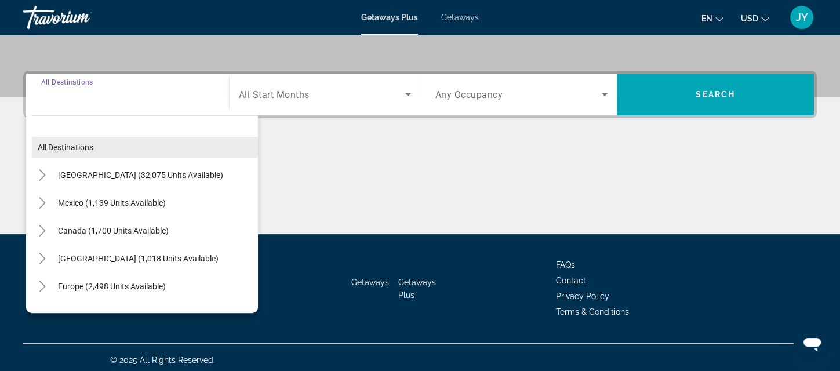
scroll to position [255, 0]
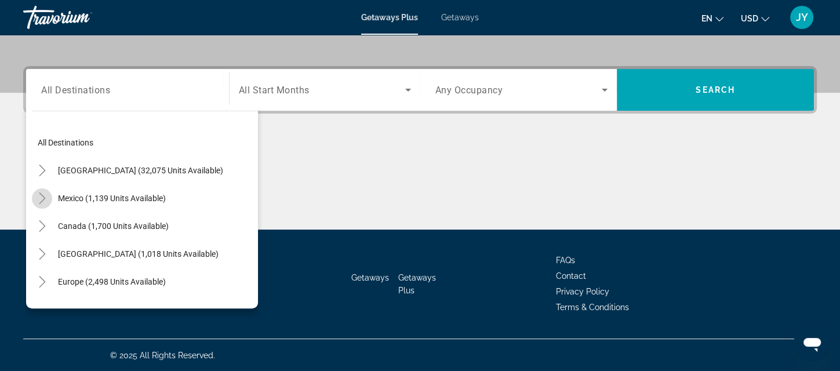
click at [39, 199] on icon "Toggle Mexico (1,139 units available)" at bounding box center [43, 199] width 12 height 12
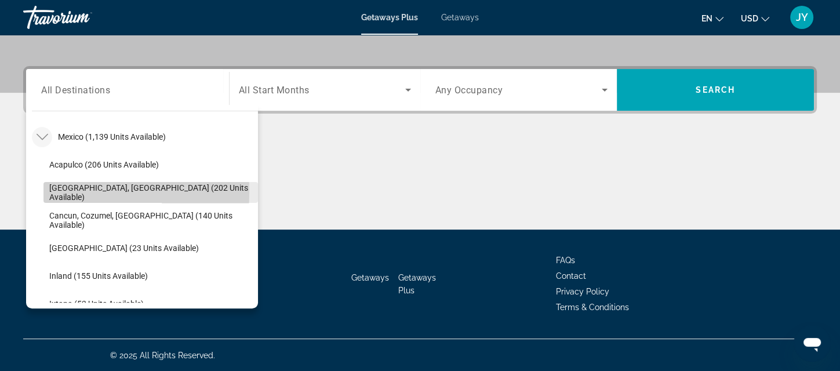
click at [59, 191] on span "Baja Peninsula, Los Cabos (202 units available)" at bounding box center [150, 192] width 203 height 19
type input "**********"
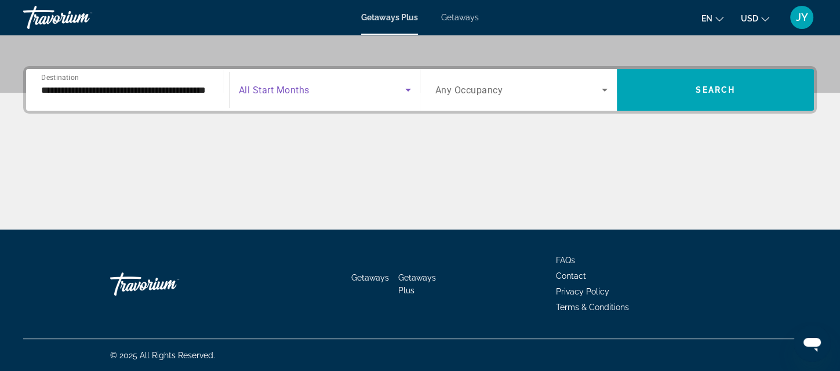
click at [343, 88] on span "Search widget" at bounding box center [322, 90] width 166 height 14
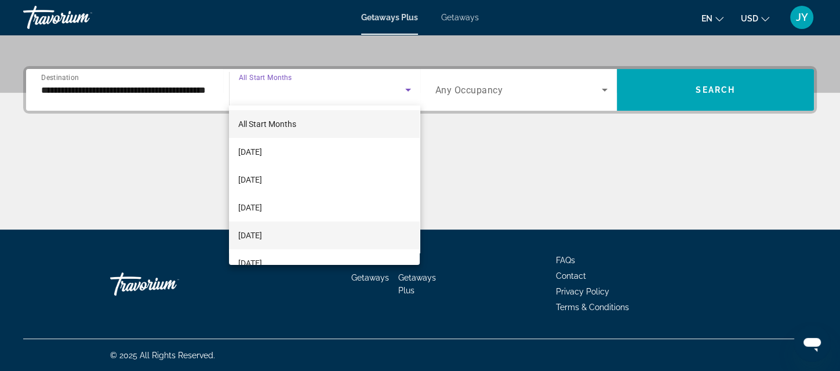
click at [262, 234] on span "December 2025" at bounding box center [250, 236] width 24 height 14
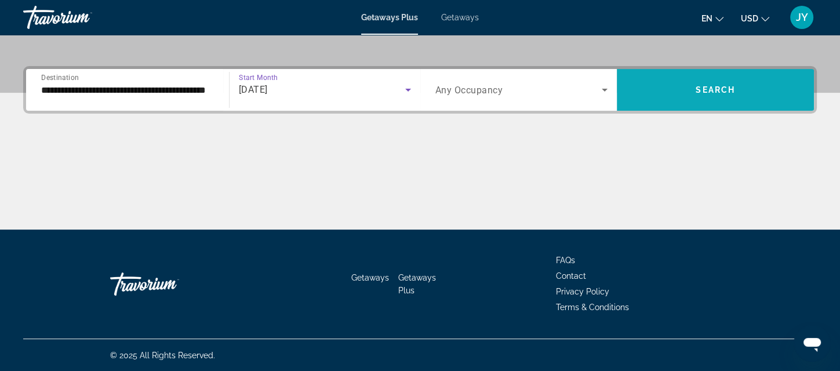
click at [725, 93] on span "Search" at bounding box center [715, 89] width 39 height 9
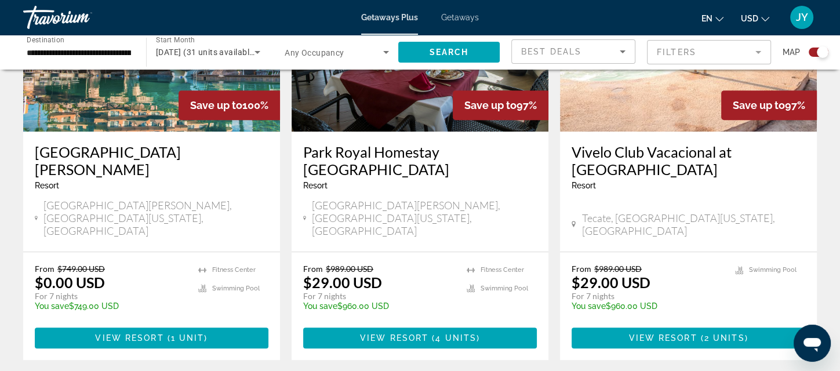
scroll to position [527, 0]
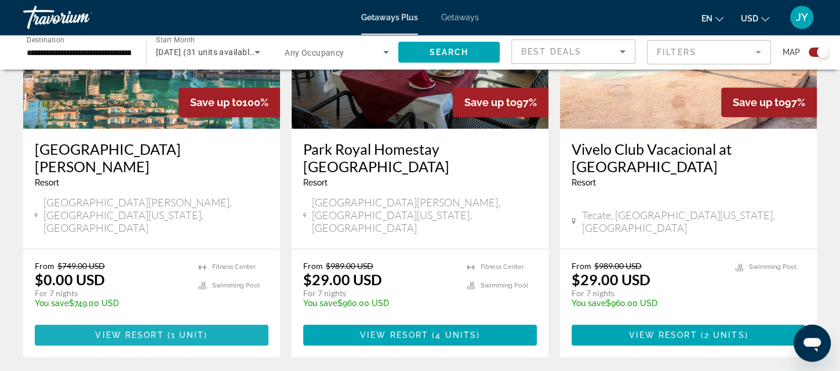
drag, startPoint x: 140, startPoint y: 304, endPoint x: 182, endPoint y: 273, distance: 52.2
click at [141, 321] on span "Main content" at bounding box center [152, 335] width 234 height 28
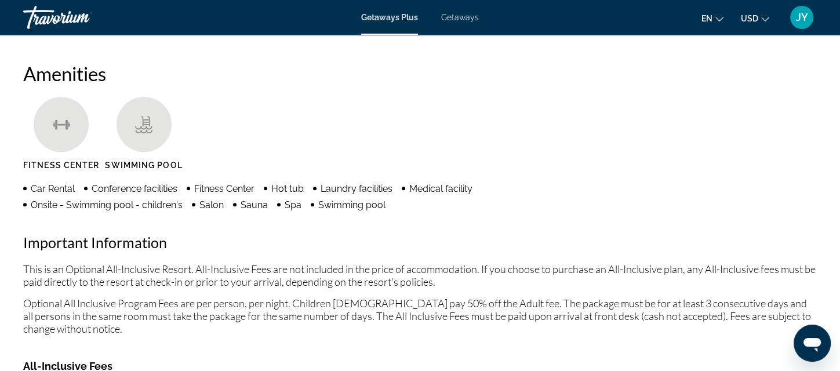
scroll to position [889, 0]
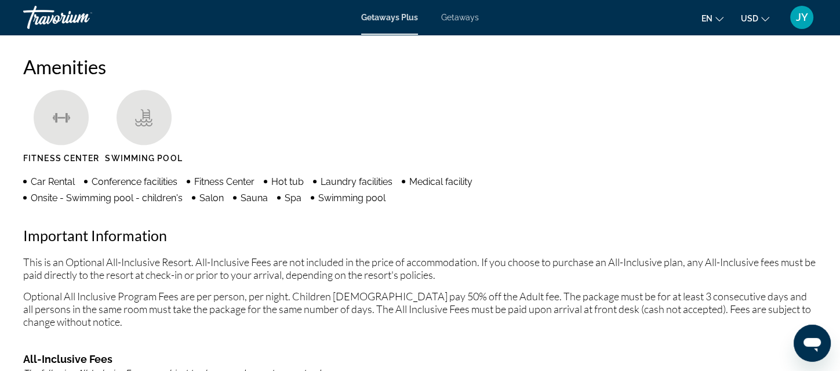
drag, startPoint x: 816, startPoint y: 153, endPoint x: 829, endPoint y: 154, distance: 13.4
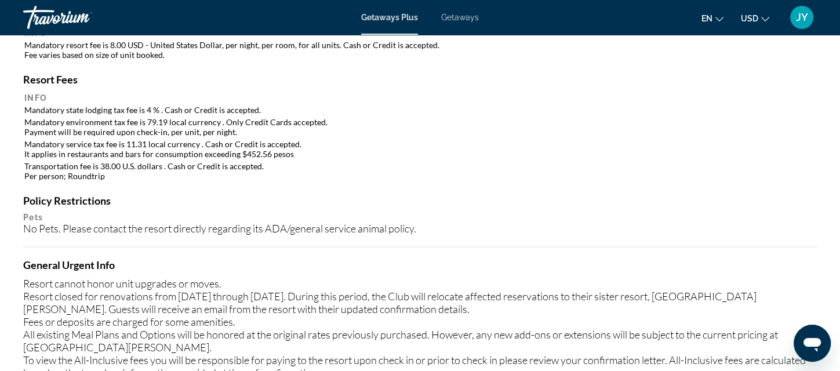
scroll to position [1453, 0]
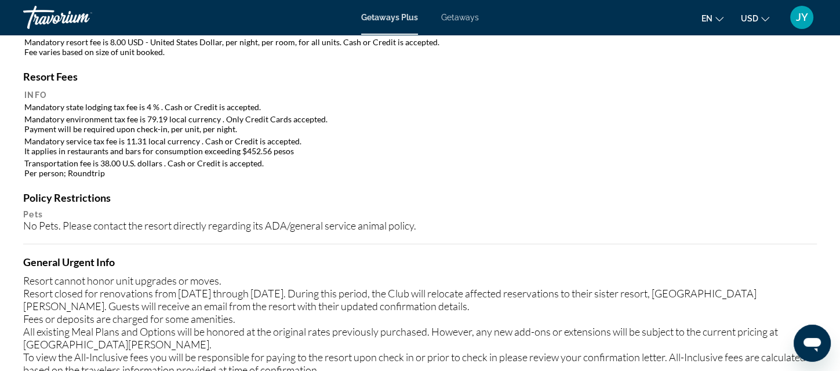
drag, startPoint x: 844, startPoint y: 186, endPoint x: 835, endPoint y: 227, distance: 42.2
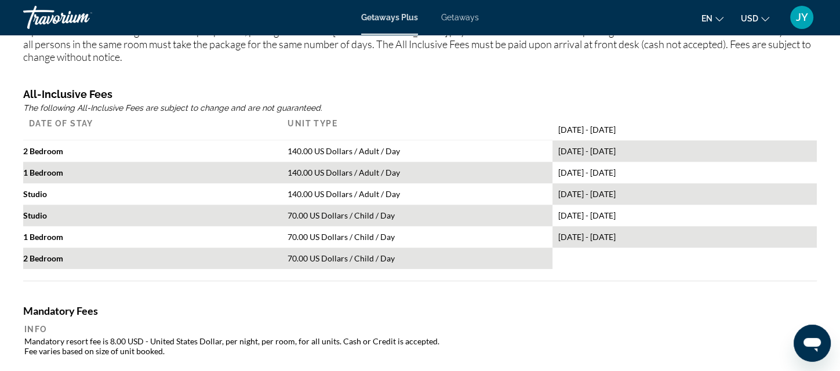
drag, startPoint x: 835, startPoint y: 227, endPoint x: 538, endPoint y: 220, distance: 297.6
click at [538, 220] on div "Amenities Fitness Center Swimming Pool Car Rental Conference facilities Fitness…" at bounding box center [420, 277] width 794 height 974
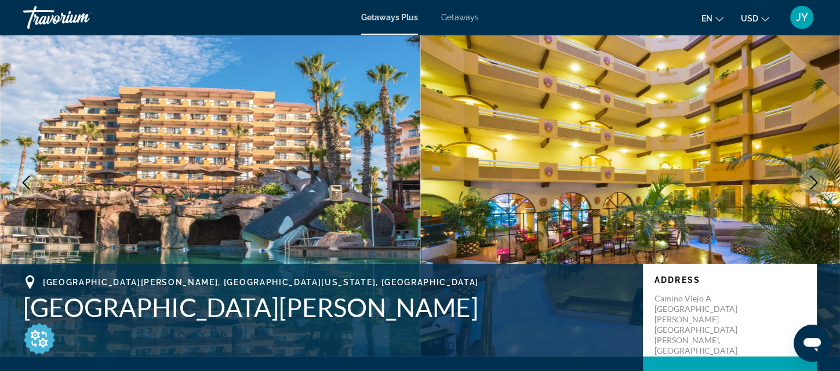
scroll to position [23, 0]
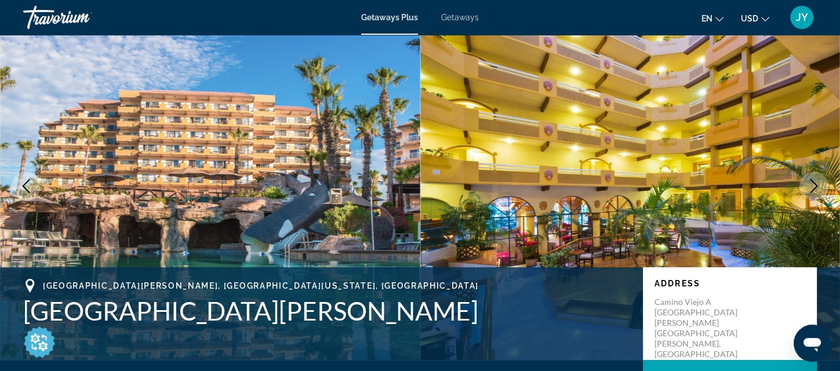
click at [810, 188] on icon "Next image" at bounding box center [814, 186] width 14 height 14
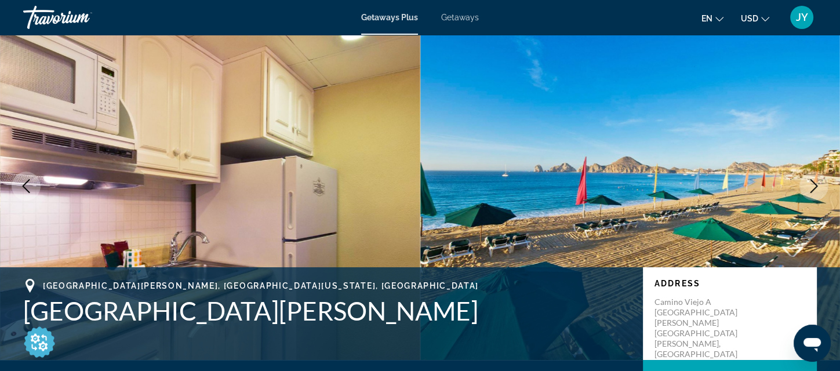
click at [810, 188] on icon "Next image" at bounding box center [814, 186] width 14 height 14
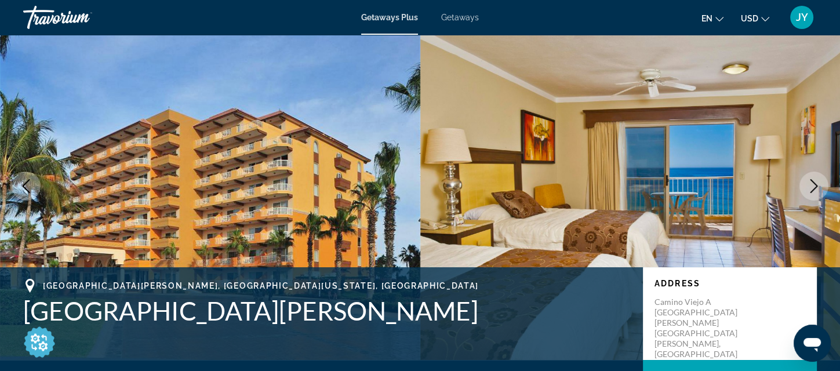
click at [810, 188] on icon "Next image" at bounding box center [814, 186] width 14 height 14
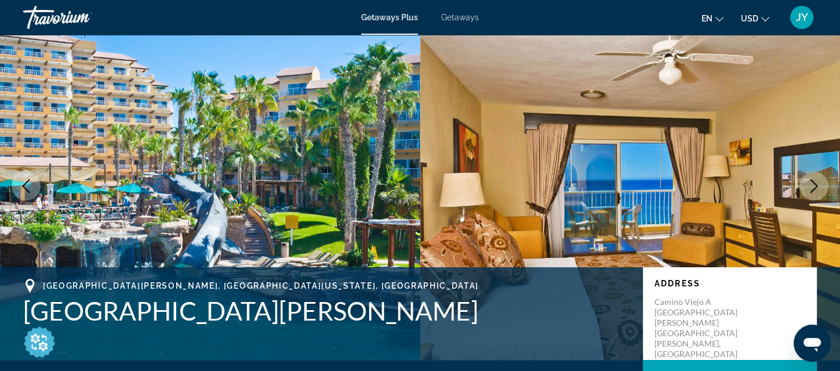
click at [810, 188] on icon "Next image" at bounding box center [814, 186] width 14 height 14
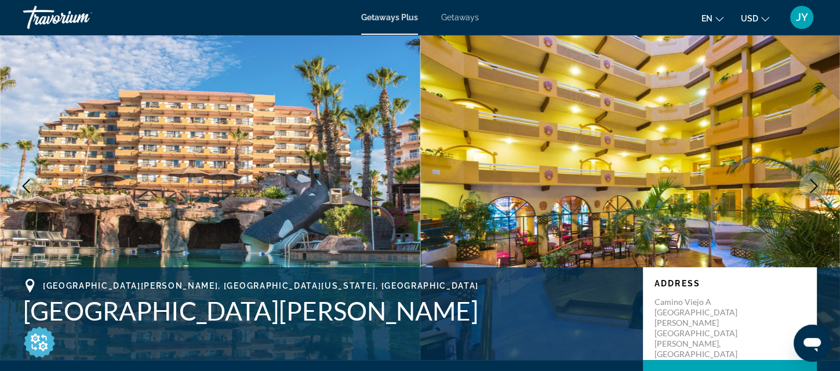
click at [810, 188] on icon "Next image" at bounding box center [814, 186] width 14 height 14
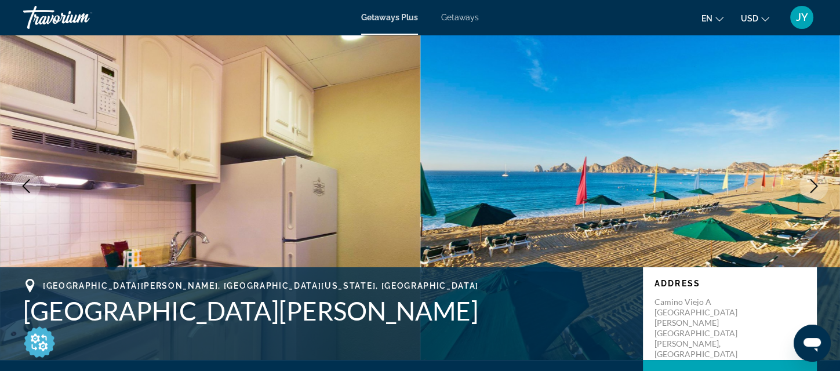
click at [811, 183] on icon "Next image" at bounding box center [814, 186] width 14 height 14
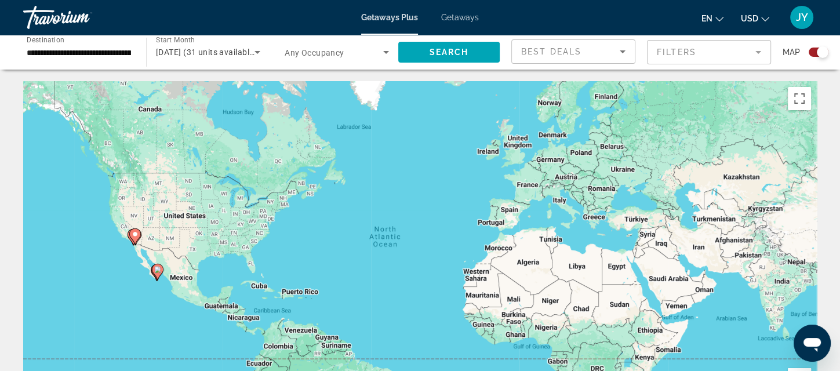
click at [459, 16] on span "Getaways" at bounding box center [460, 17] width 38 height 9
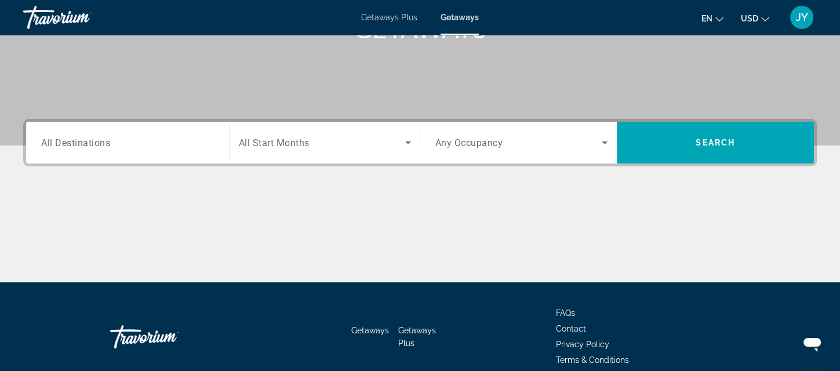
scroll to position [204, 0]
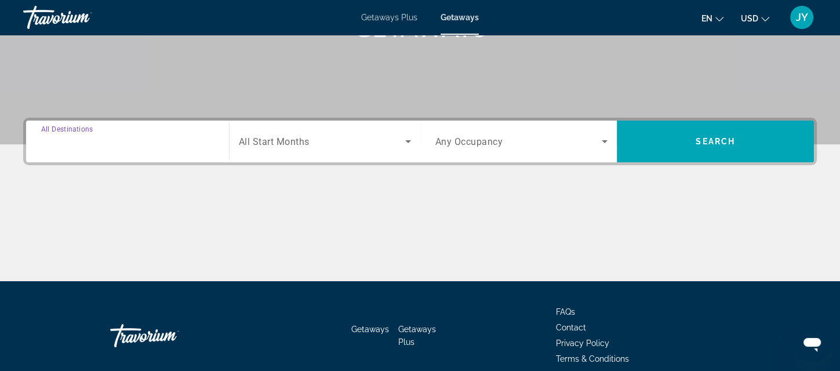
click at [147, 137] on input "Destination All Destinations" at bounding box center [127, 142] width 173 height 14
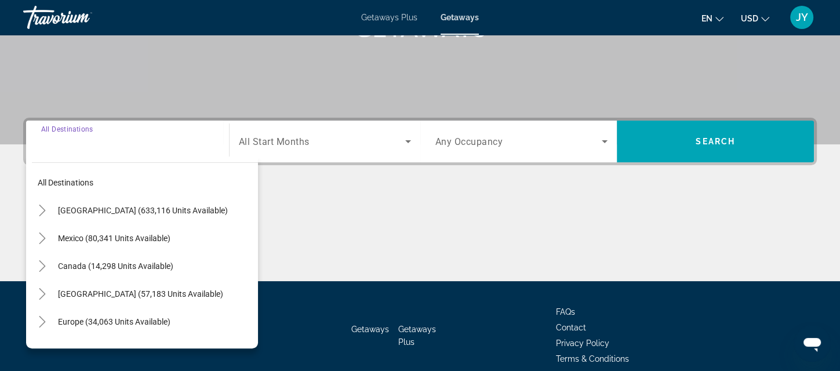
scroll to position [255, 0]
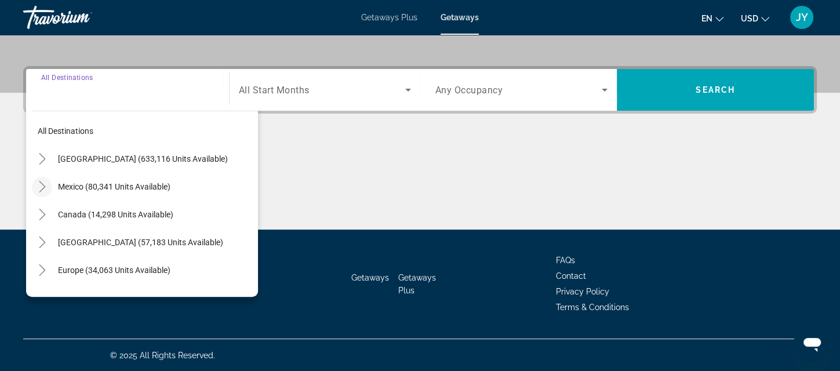
click at [43, 181] on icon "Toggle Mexico (80,341 units available)" at bounding box center [43, 187] width 12 height 12
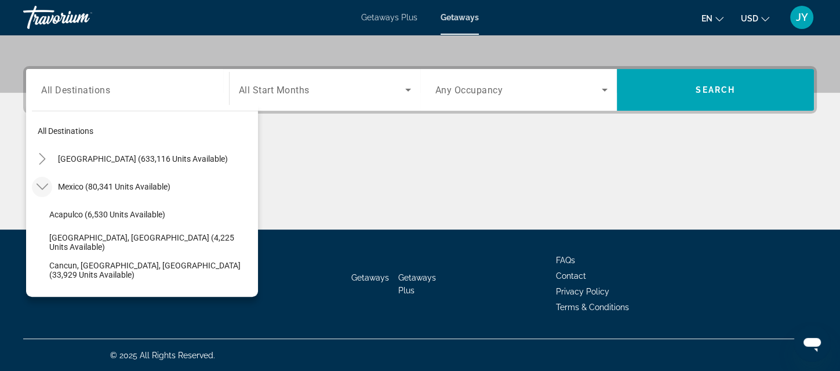
scroll to position [61, 0]
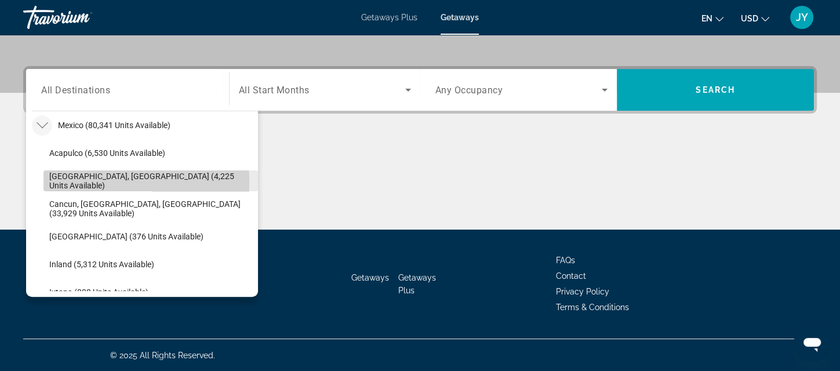
click at [53, 181] on span "Baja Peninsula, Los Cabos (4,225 units available)" at bounding box center [150, 181] width 203 height 19
type input "**********"
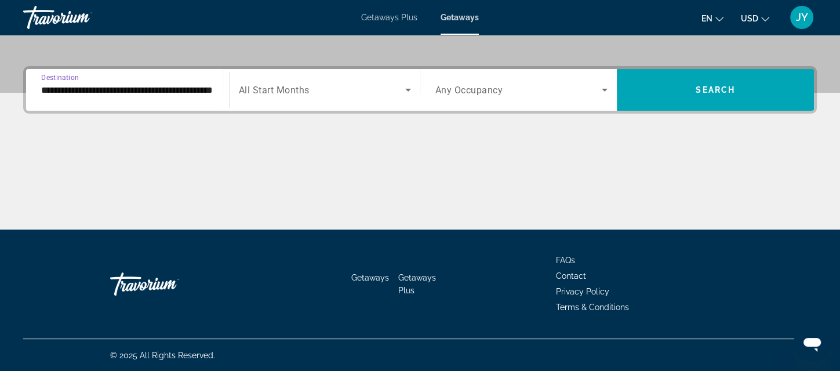
click at [352, 101] on div "Search widget" at bounding box center [325, 90] width 172 height 32
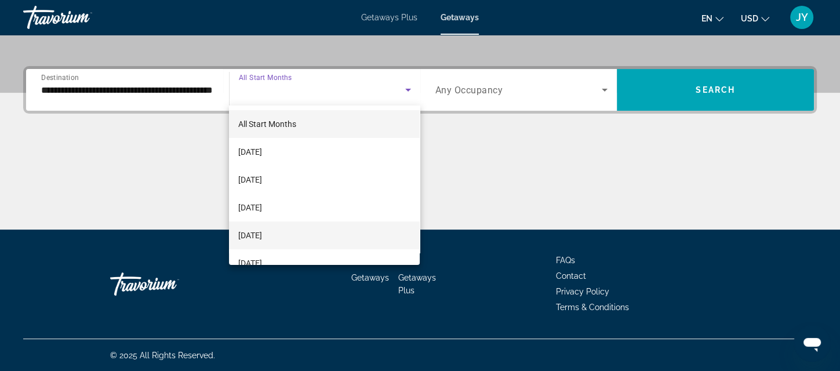
drag, startPoint x: 303, startPoint y: 234, endPoint x: 306, endPoint y: 227, distance: 7.5
click at [303, 233] on mat-option "December 2025" at bounding box center [324, 236] width 191 height 28
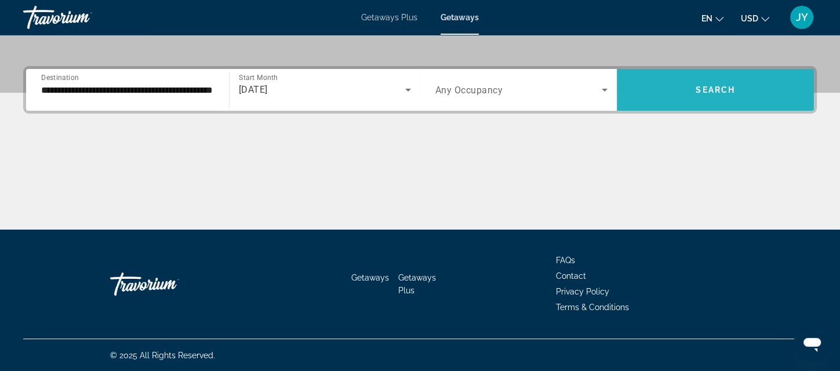
click at [677, 93] on span "Search widget" at bounding box center [715, 90] width 197 height 28
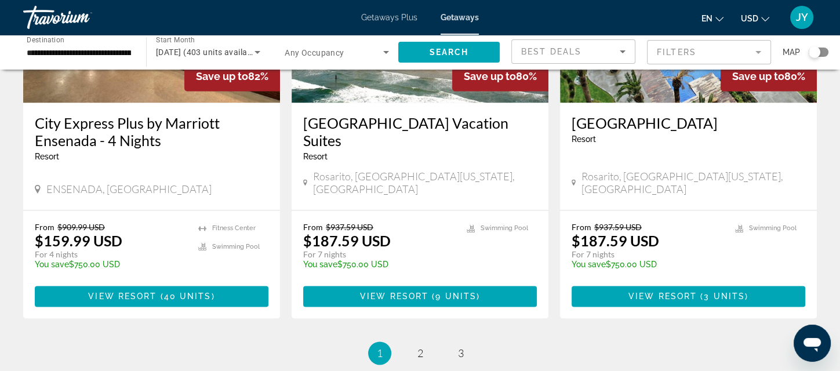
scroll to position [1575, 0]
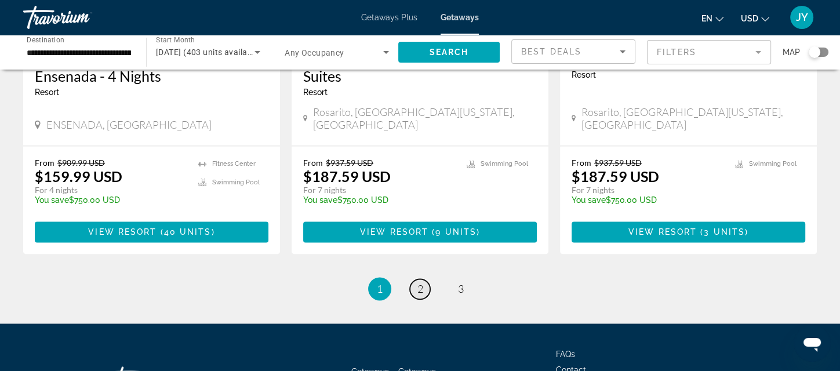
click at [414, 279] on link "page 2" at bounding box center [420, 289] width 20 height 20
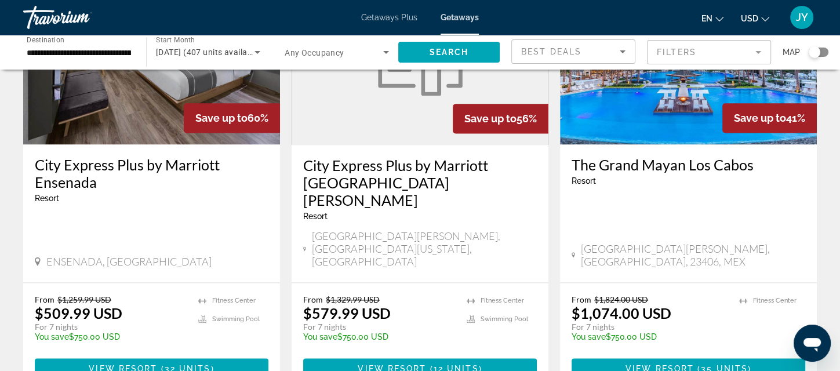
scroll to position [1474, 0]
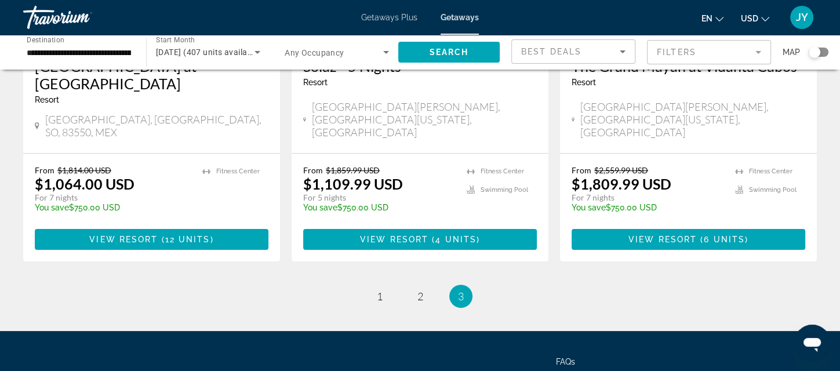
scroll to position [253, 0]
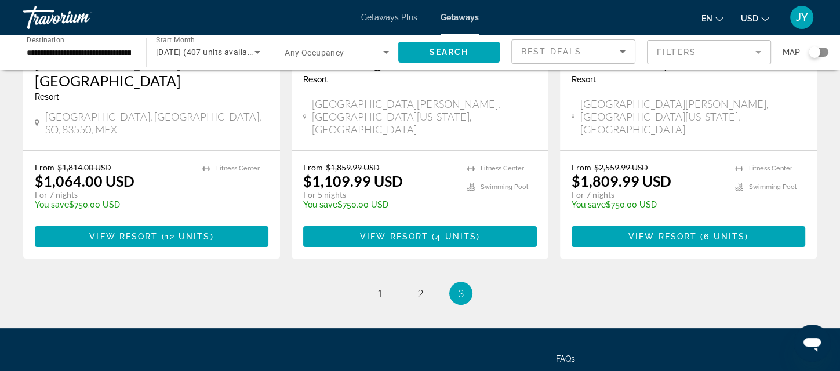
click at [309, 172] on p "$1,109.99 USD" at bounding box center [353, 180] width 100 height 17
drag, startPoint x: 303, startPoint y: 169, endPoint x: 118, endPoint y: 52, distance: 218.2
click at [118, 52] on input "**********" at bounding box center [79, 53] width 104 height 14
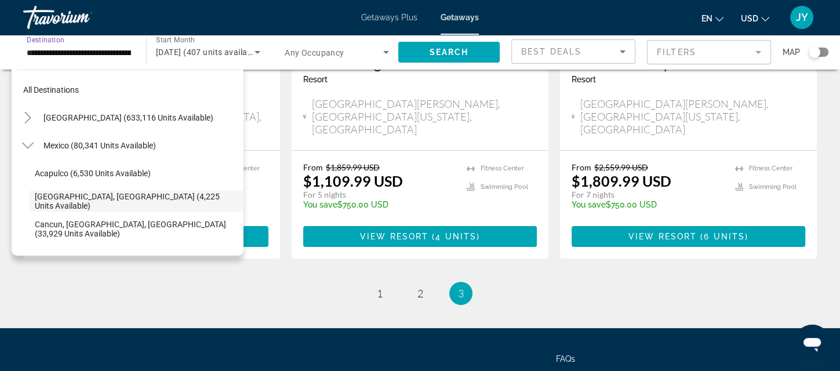
scroll to position [41, 0]
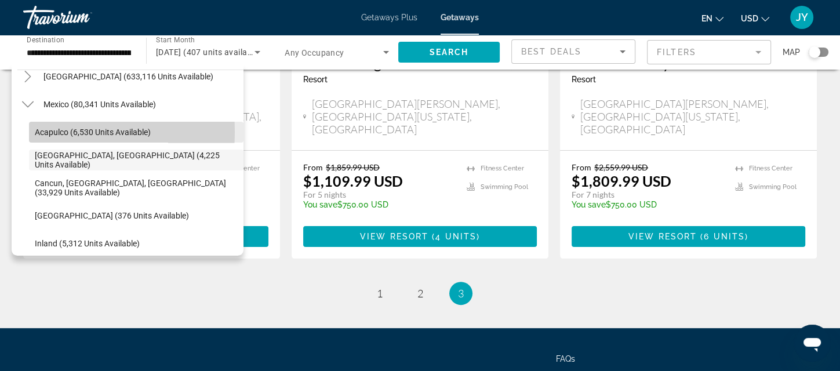
click at [54, 132] on span "Acapulco (6,530 units available)" at bounding box center [93, 132] width 116 height 9
type input "**********"
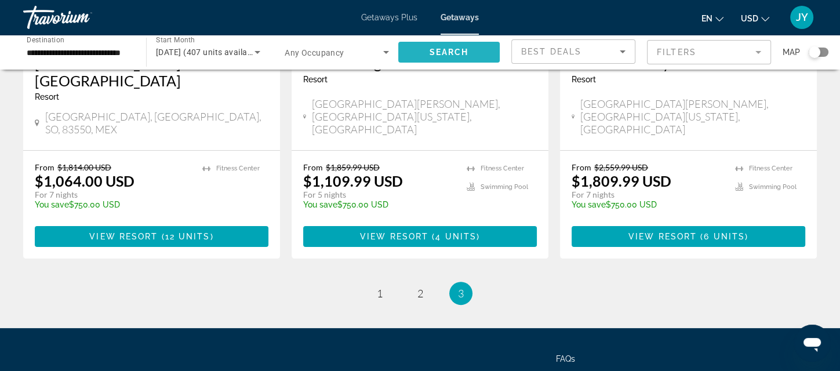
click at [447, 55] on span "Search" at bounding box center [449, 52] width 39 height 9
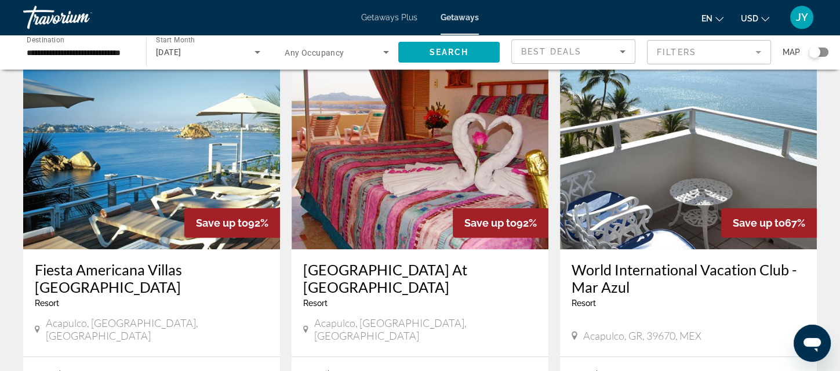
scroll to position [441, 0]
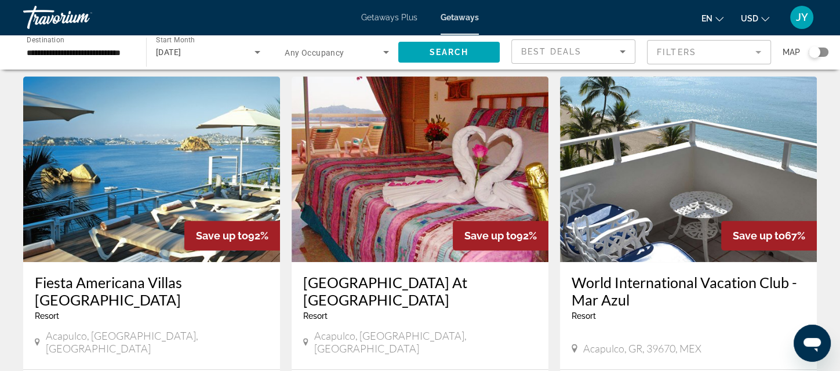
click at [817, 105] on app-weeks-search-item "Save up to 67% World International Vacation Club - Mar Azul Resort - This is an…" at bounding box center [688, 277] width 269 height 401
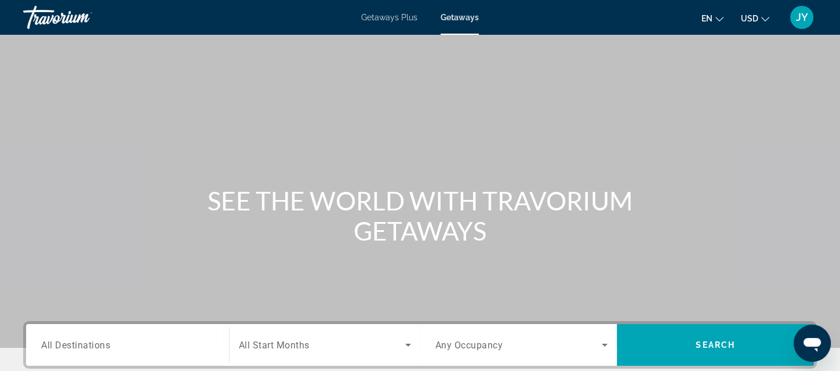
drag, startPoint x: 148, startPoint y: 314, endPoint x: 148, endPoint y: 299, distance: 14.5
drag, startPoint x: 148, startPoint y: 299, endPoint x: 374, endPoint y: 92, distance: 305.8
click at [374, 92] on div "Main content" at bounding box center [420, 174] width 840 height 348
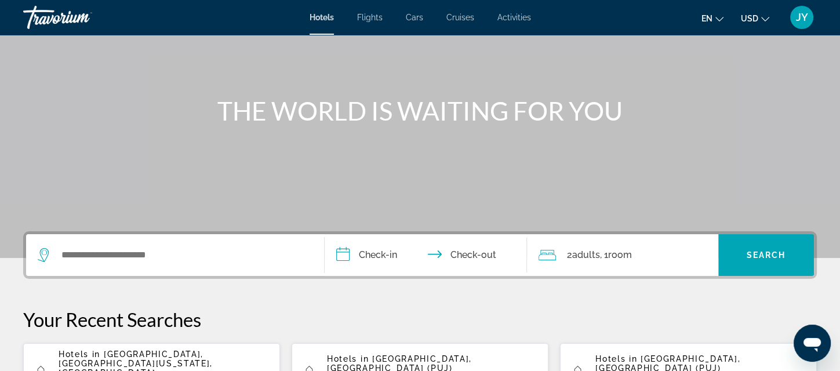
scroll to position [100, 0]
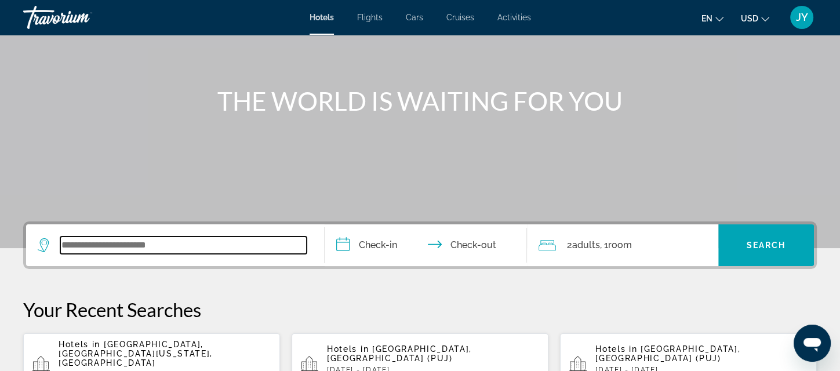
click at [118, 238] on input "Search widget" at bounding box center [183, 245] width 246 height 17
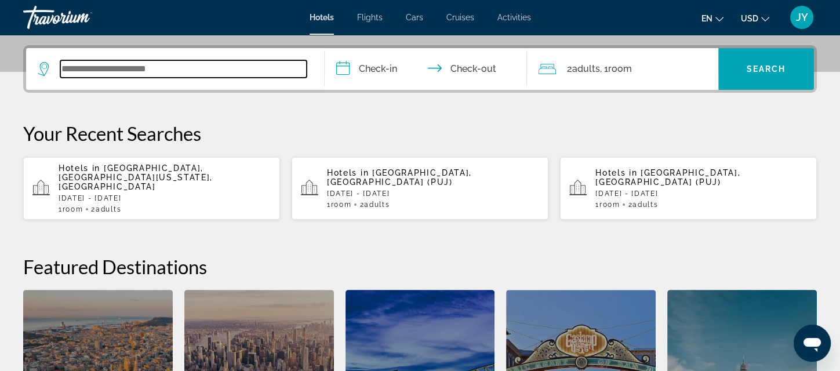
scroll to position [283, 0]
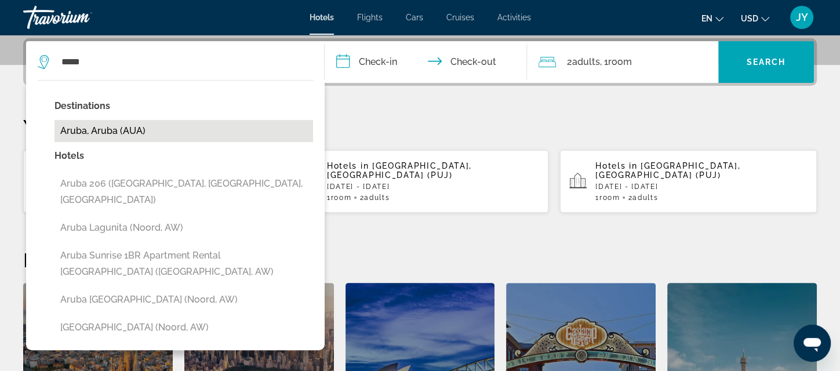
click at [96, 136] on button "Aruba, Aruba (AUA)" at bounding box center [184, 131] width 259 height 22
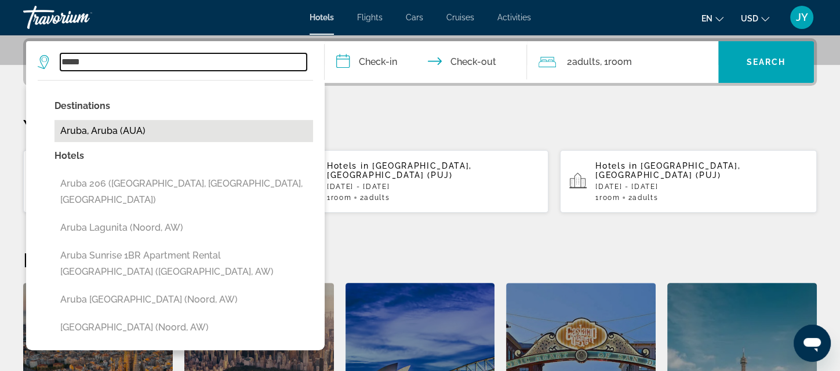
type input "**********"
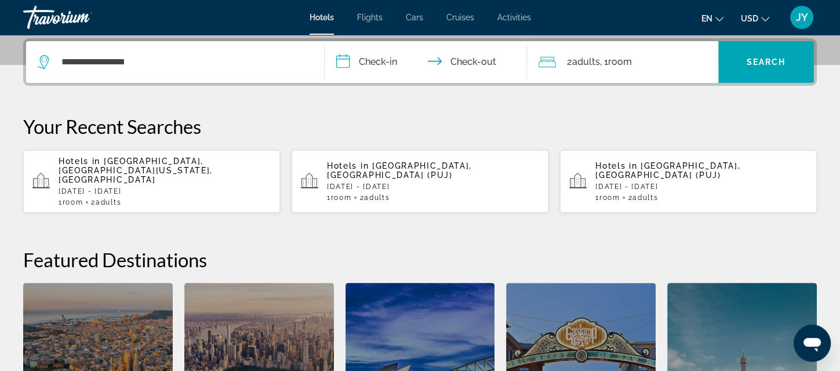
click at [387, 71] on input "**********" at bounding box center [429, 63] width 208 height 45
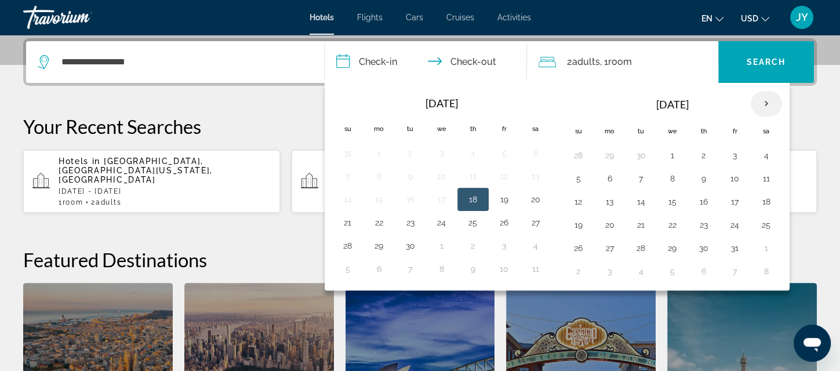
click at [768, 101] on th "Next month" at bounding box center [766, 104] width 31 height 26
click at [702, 223] on button "25" at bounding box center [704, 225] width 19 height 16
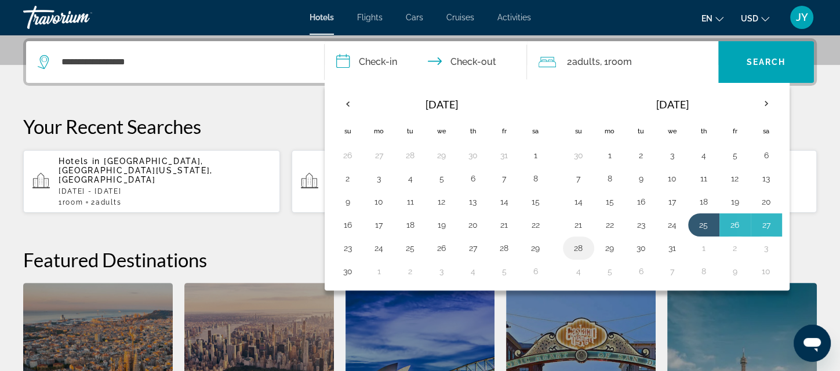
click at [575, 245] on button "28" at bounding box center [579, 248] width 19 height 16
type input "**********"
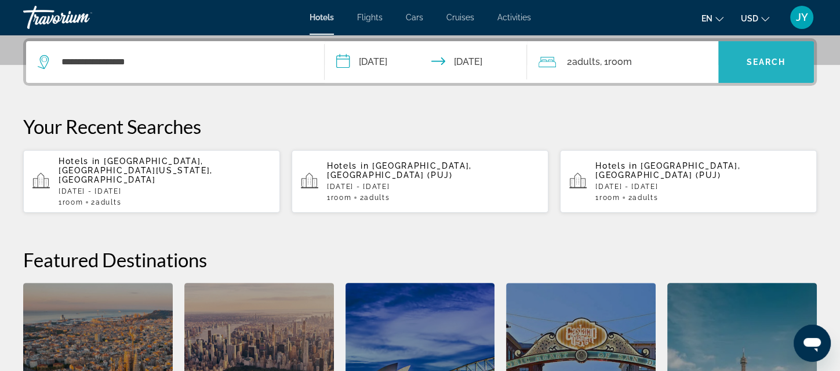
click at [781, 72] on span "Search widget" at bounding box center [767, 62] width 96 height 28
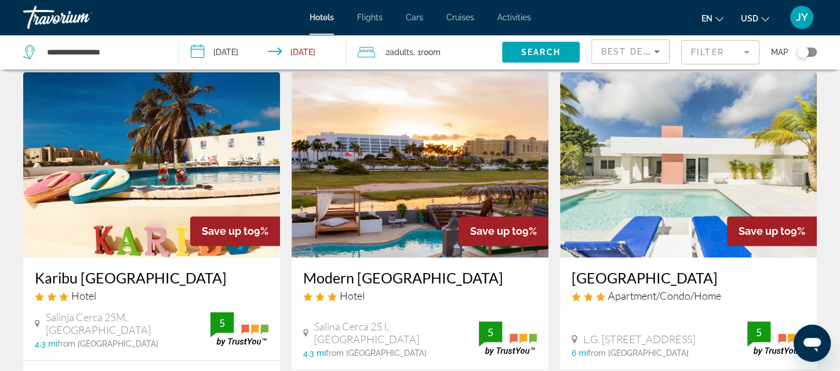
scroll to position [1678, 0]
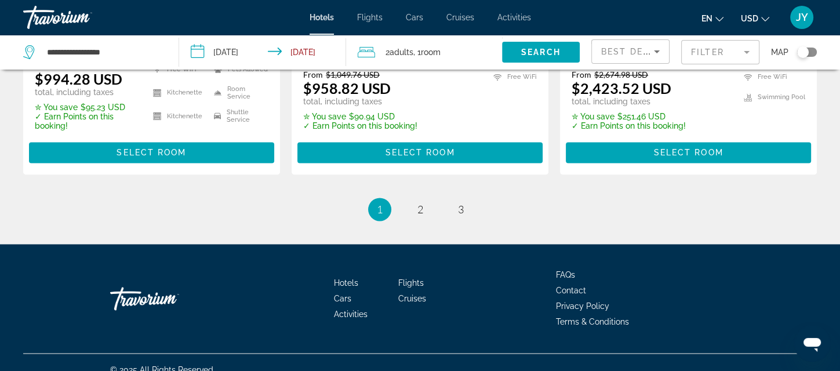
click at [426, 221] on li "page 2" at bounding box center [420, 209] width 23 height 23
click at [425, 220] on link "page 2" at bounding box center [420, 210] width 20 height 20
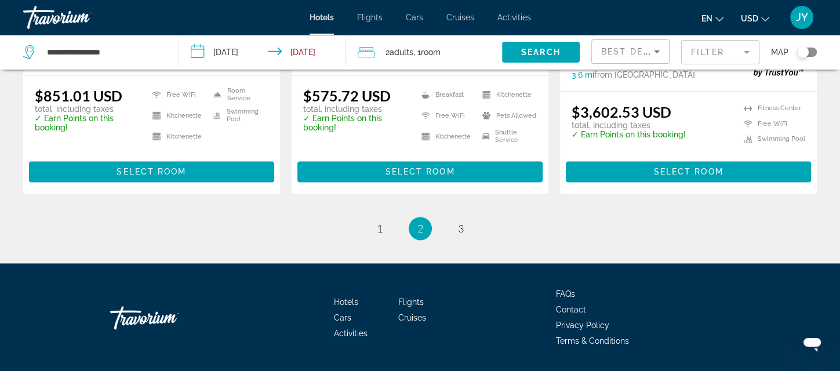
scroll to position [1703, 0]
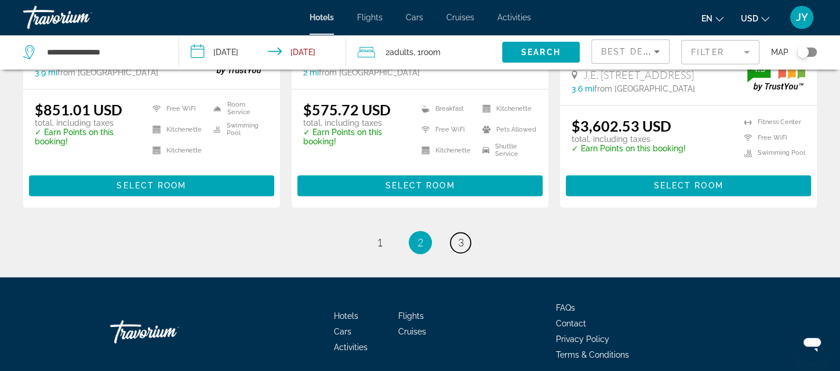
drag, startPoint x: 463, startPoint y: 234, endPoint x: 469, endPoint y: 233, distance: 5.9
click at [463, 236] on span "3" at bounding box center [461, 242] width 6 height 13
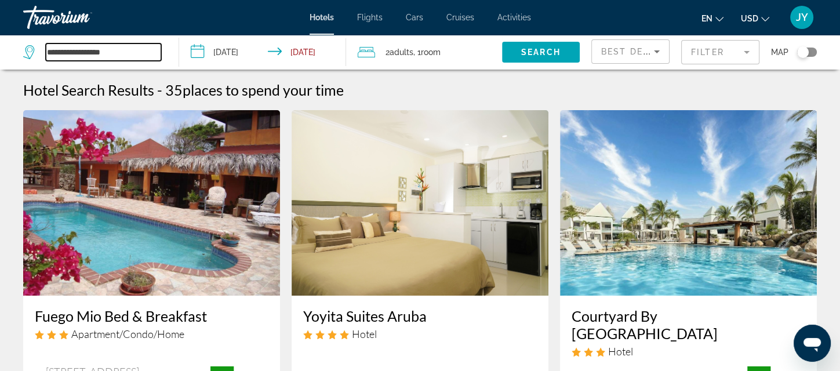
click at [121, 56] on input "**********" at bounding box center [103, 51] width 115 height 17
click at [125, 51] on input "**********" at bounding box center [103, 51] width 115 height 17
type input "*"
click at [90, 50] on input "Search widget" at bounding box center [103, 51] width 115 height 17
